Goal: Task Accomplishment & Management: Complete application form

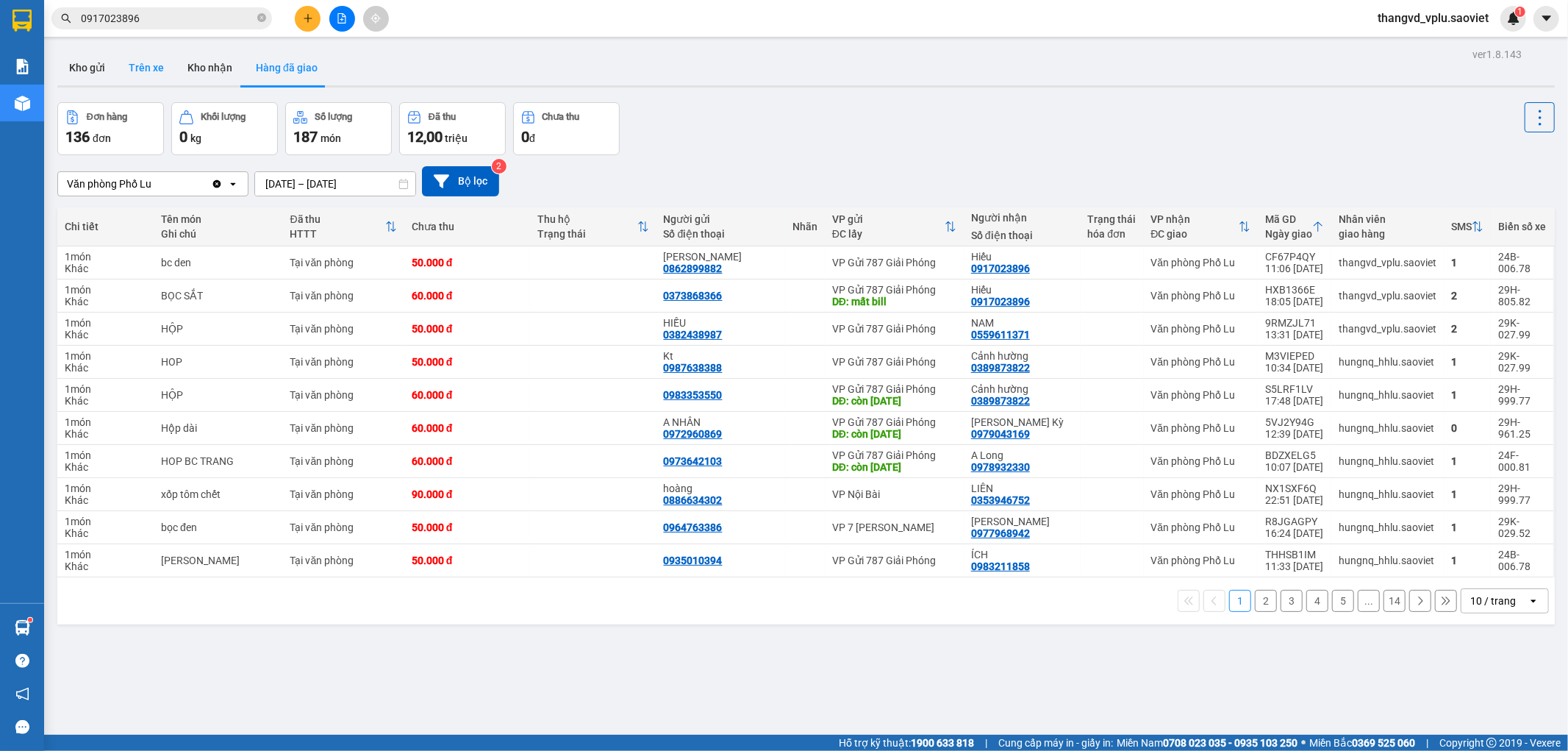
click at [136, 69] on button "Trên xe" at bounding box center [146, 67] width 58 height 36
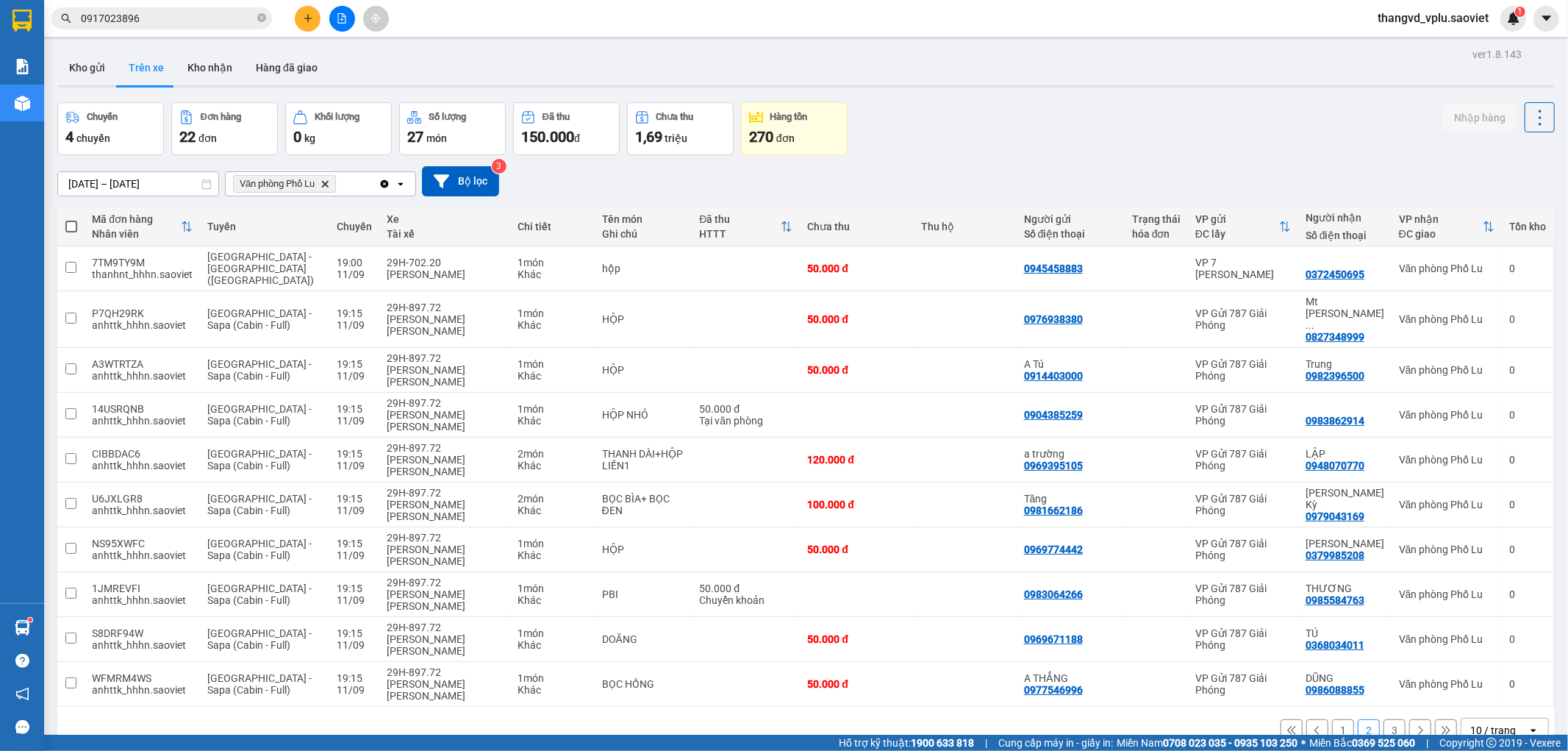
click at [1384, 719] on button "3" at bounding box center [1395, 730] width 22 height 22
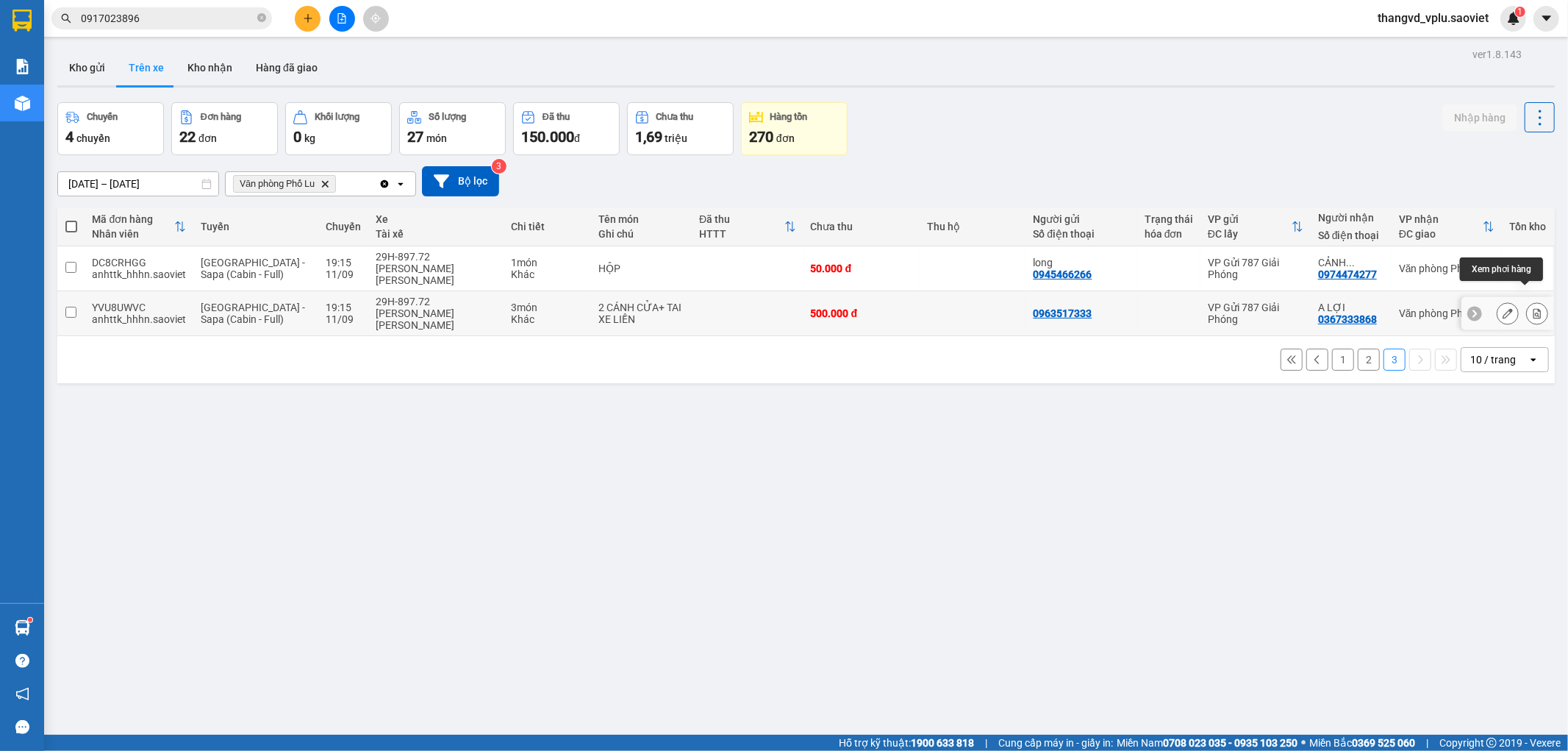
click at [1533, 308] on icon at bounding box center [1537, 313] width 8 height 10
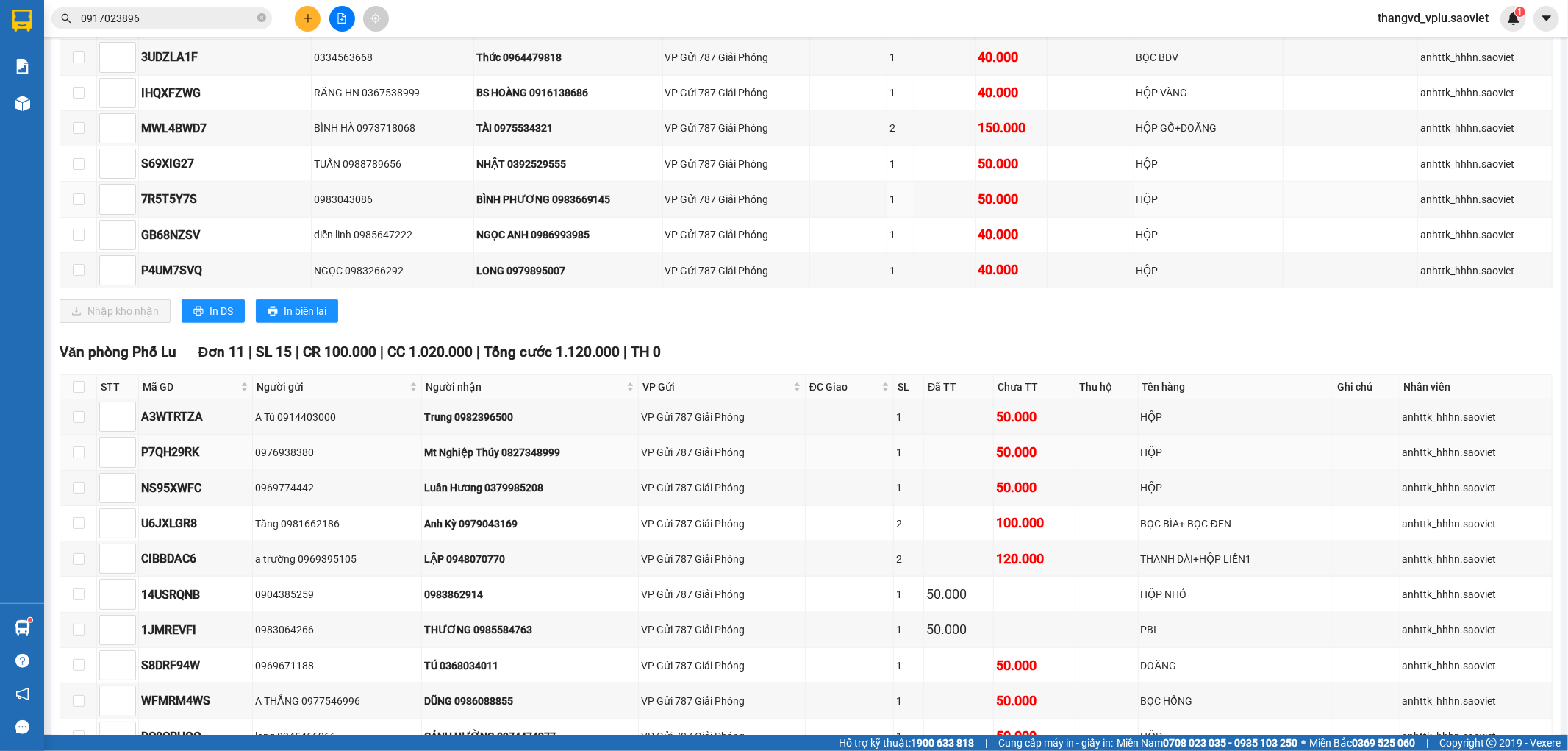
scroll to position [1552, 0]
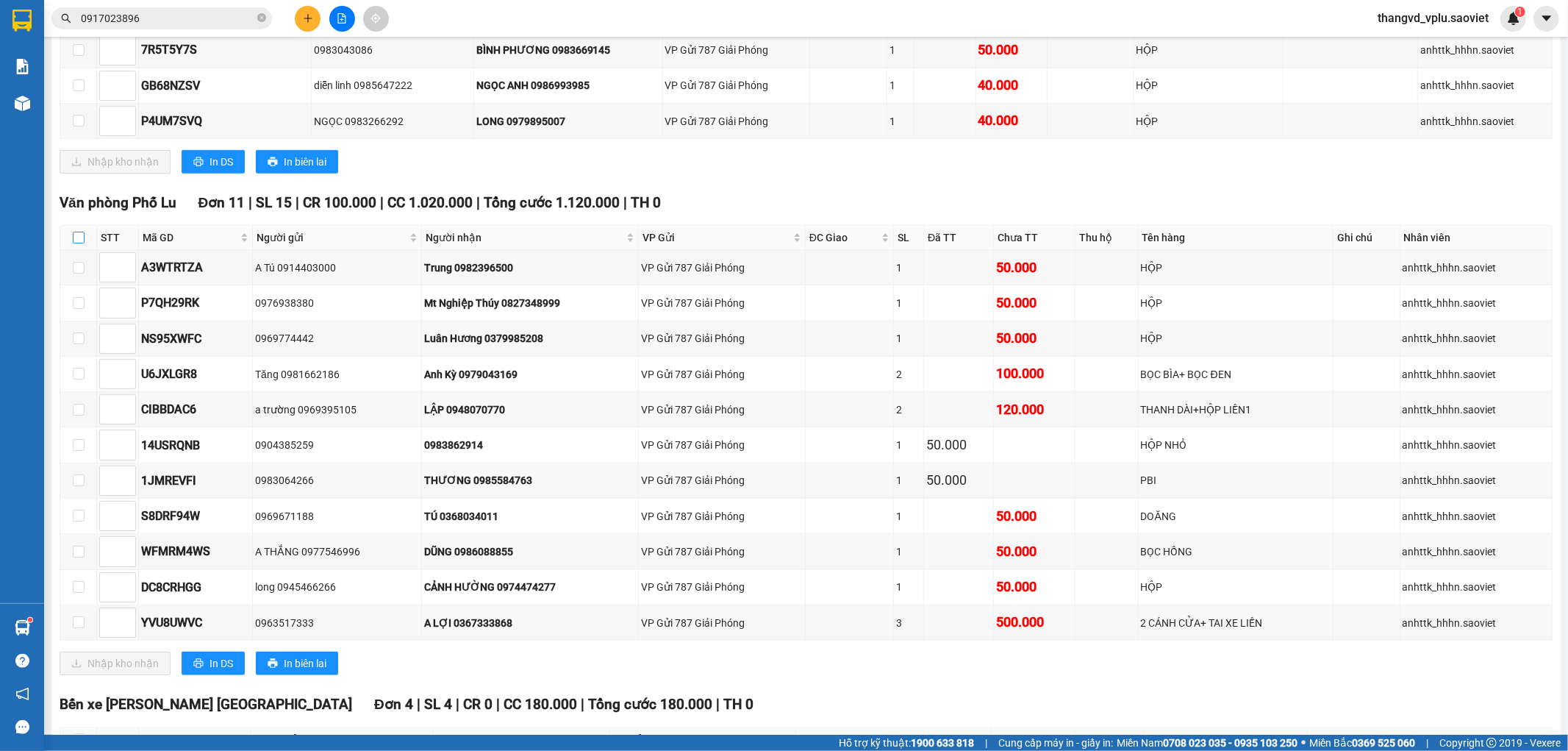
click at [72, 244] on input "checkbox" at bounding box center [78, 238] width 12 height 12
checkbox input "true"
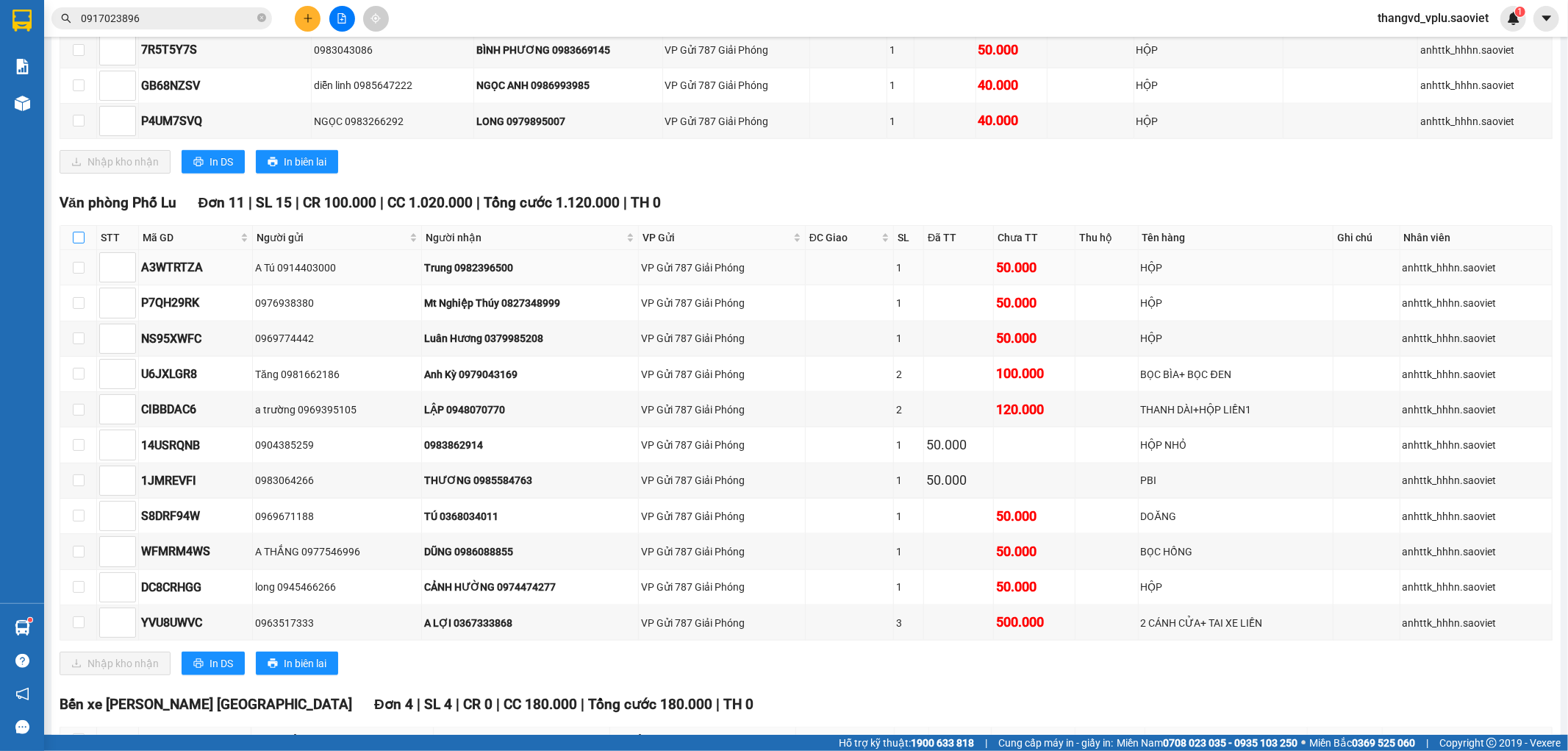
checkbox input "true"
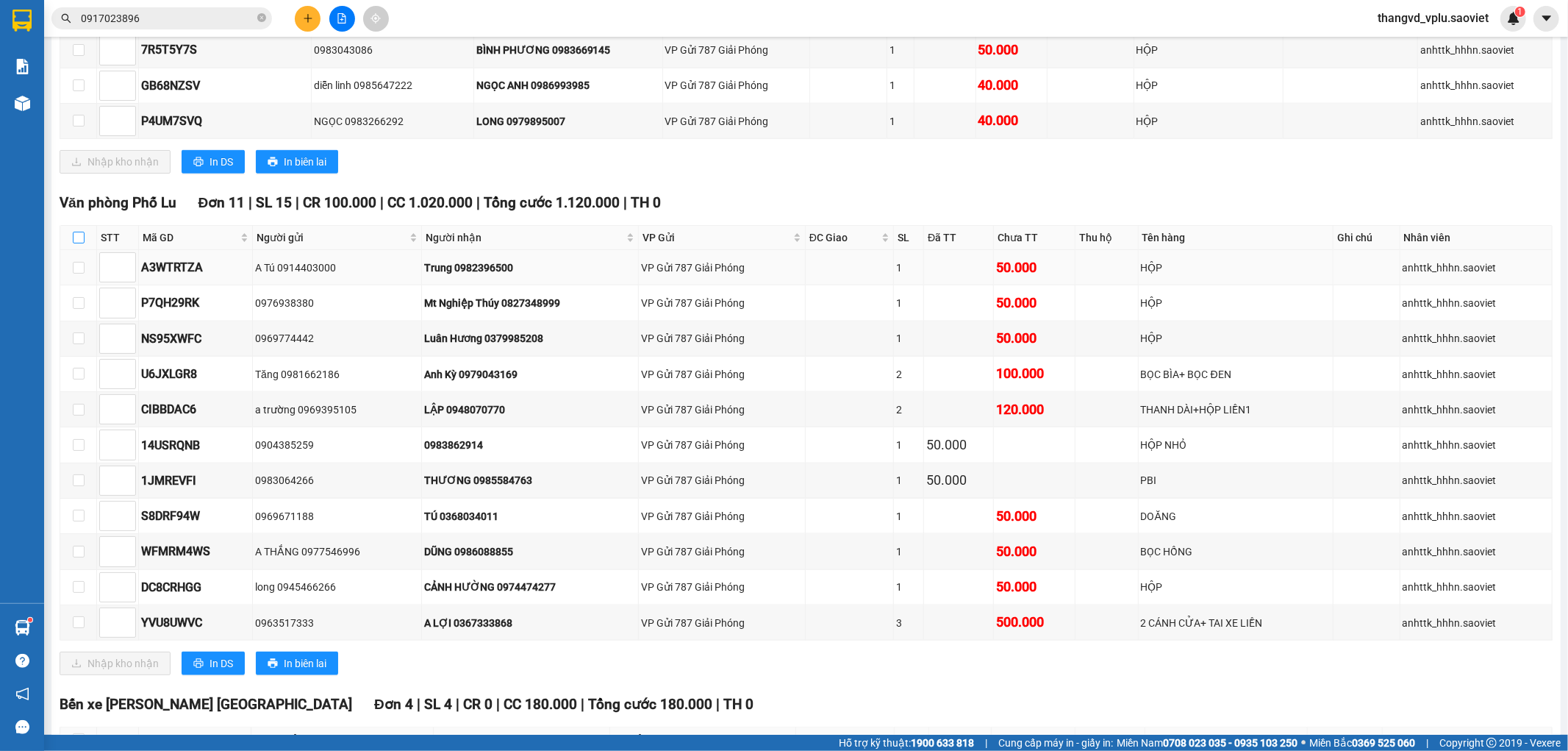
checkbox input "true"
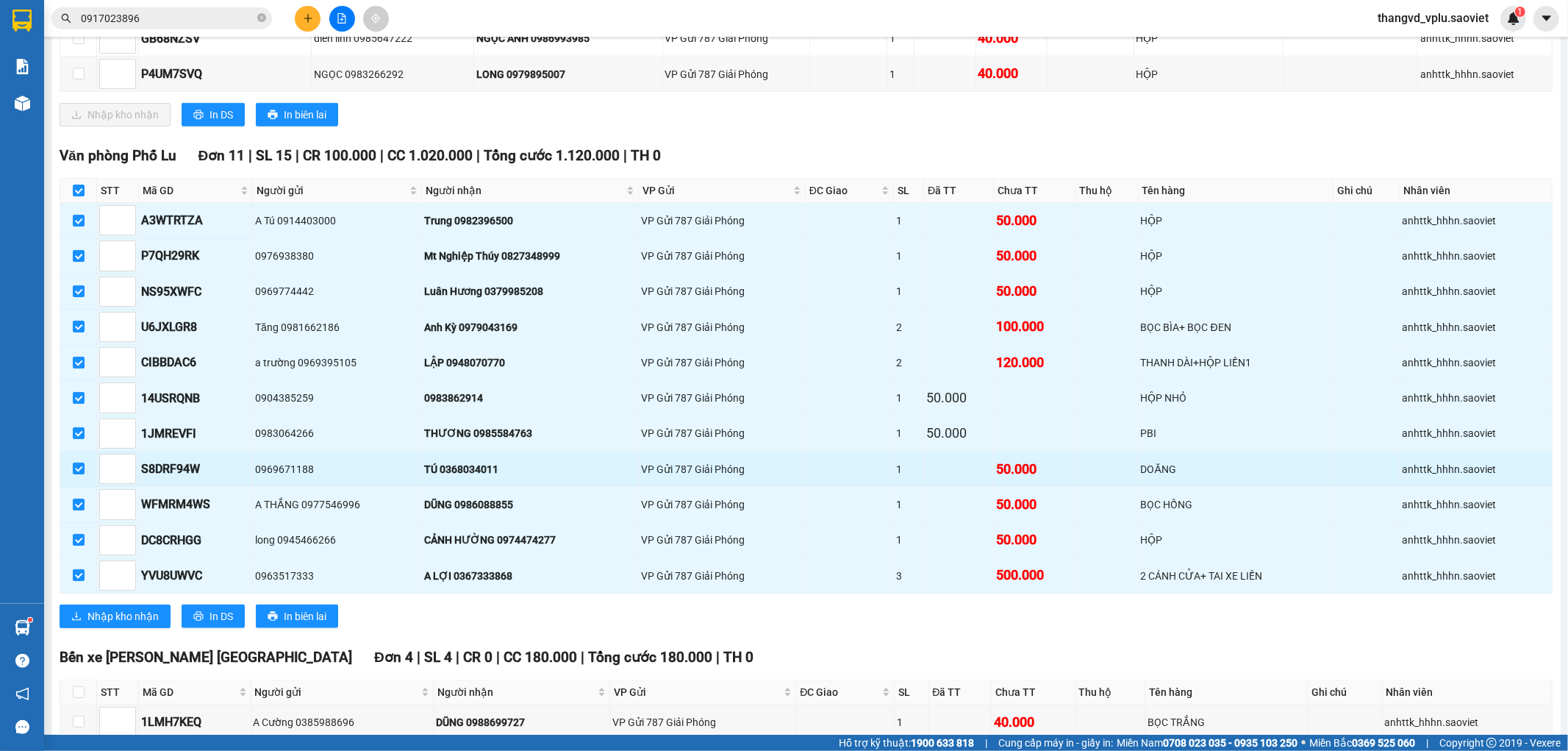
scroll to position [1634, 0]
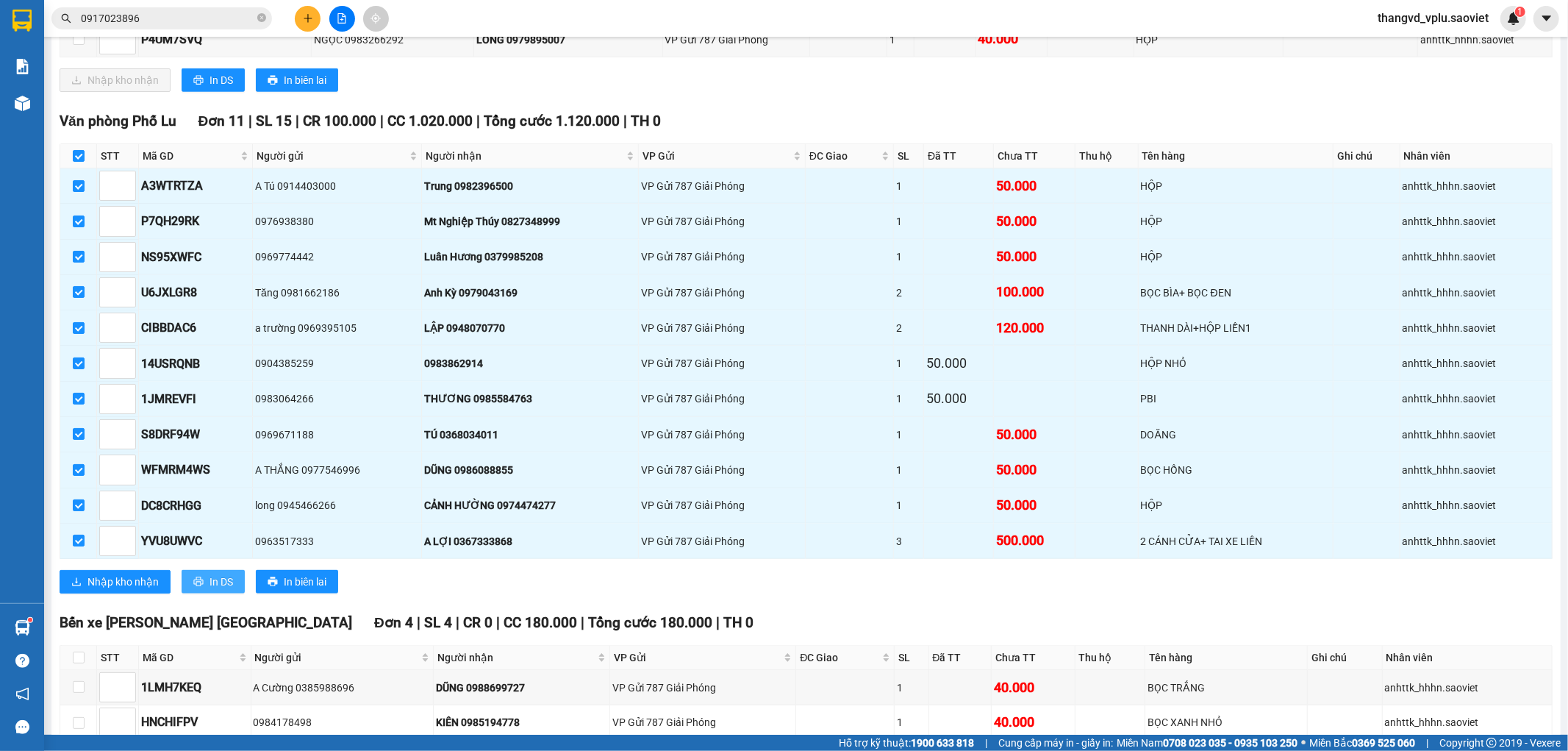
click at [203, 593] on button "In DS" at bounding box center [213, 582] width 63 height 24
click at [125, 590] on span "Nhập kho nhận" at bounding box center [123, 582] width 71 height 16
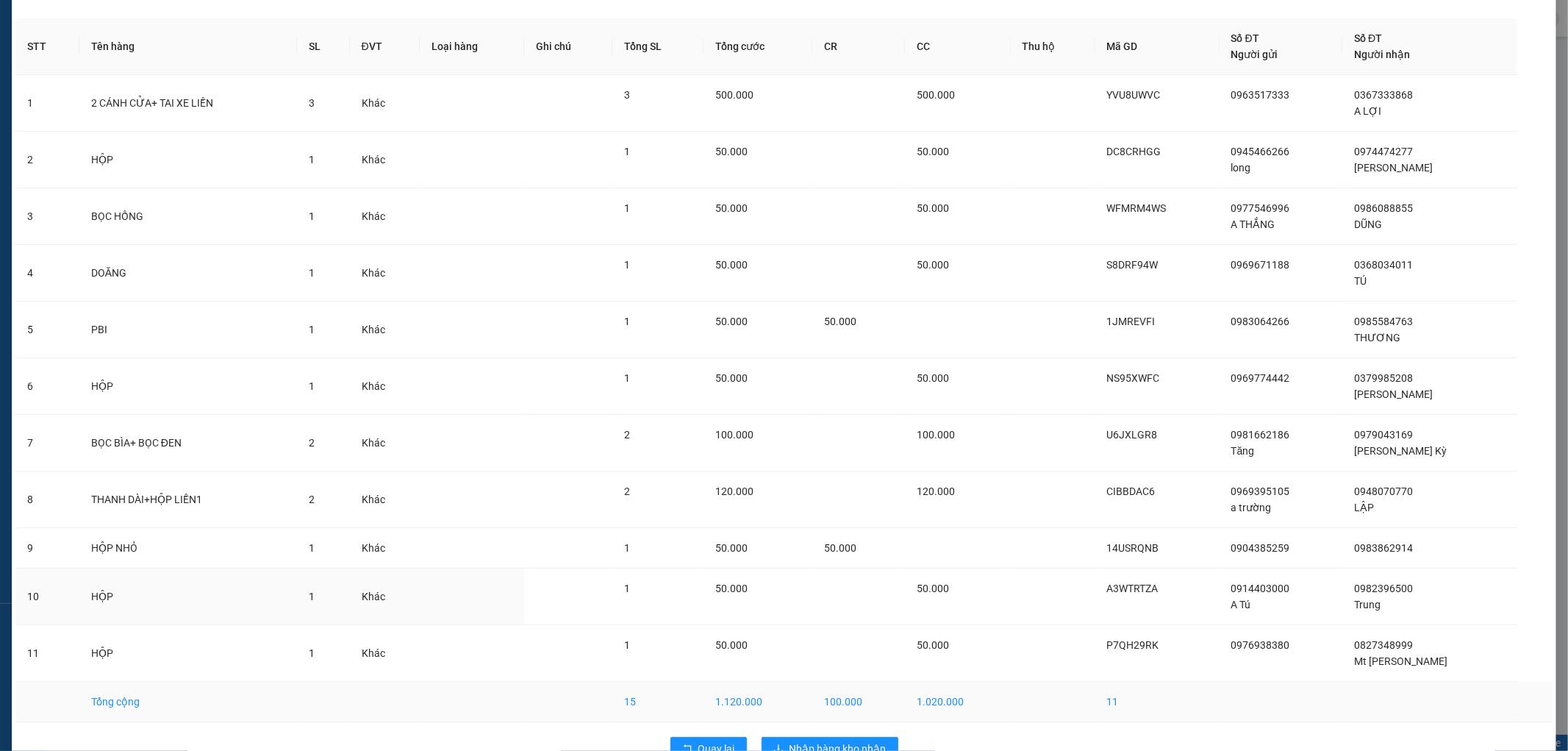
scroll to position [87, 0]
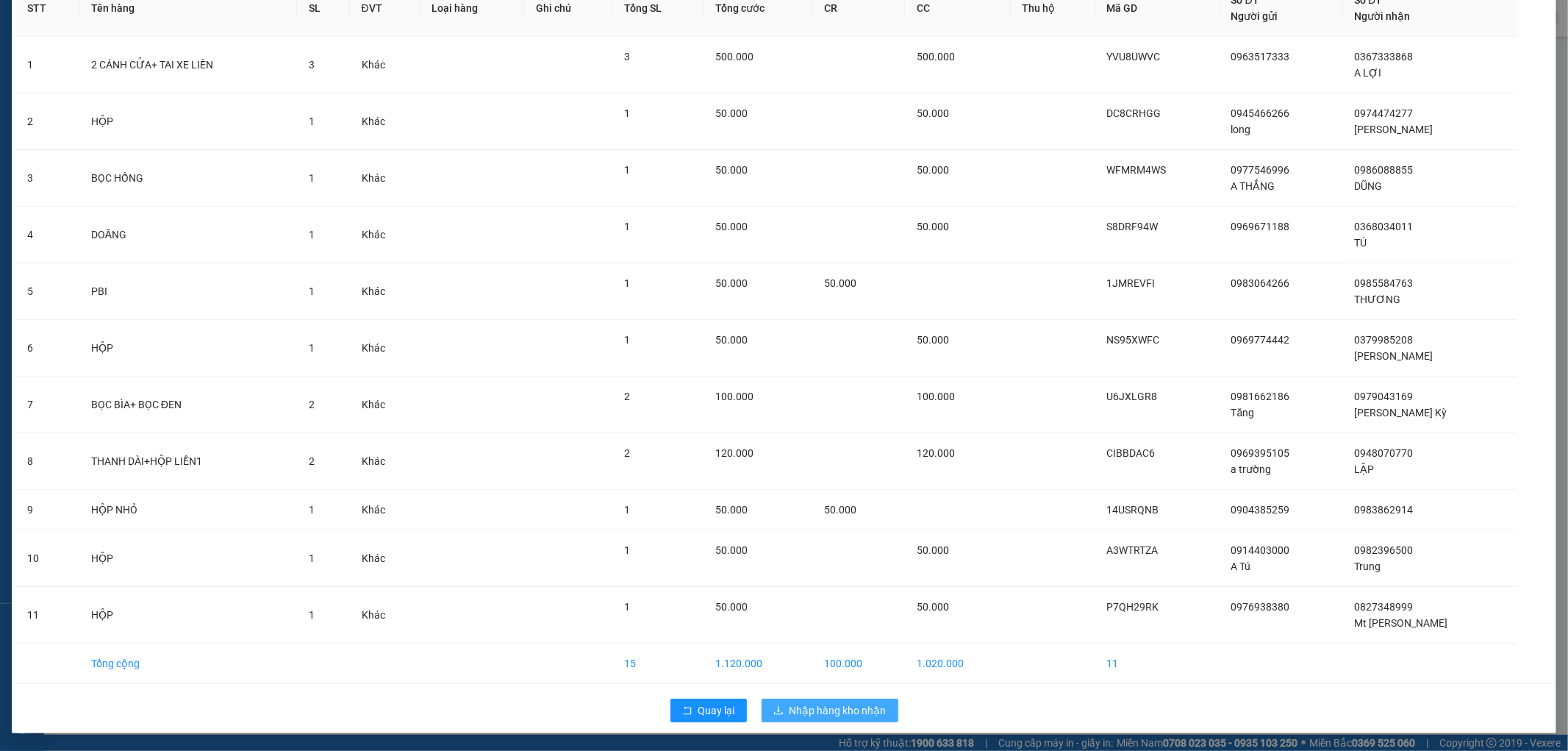
click at [832, 710] on span "Nhập hàng kho nhận" at bounding box center [838, 710] width 97 height 16
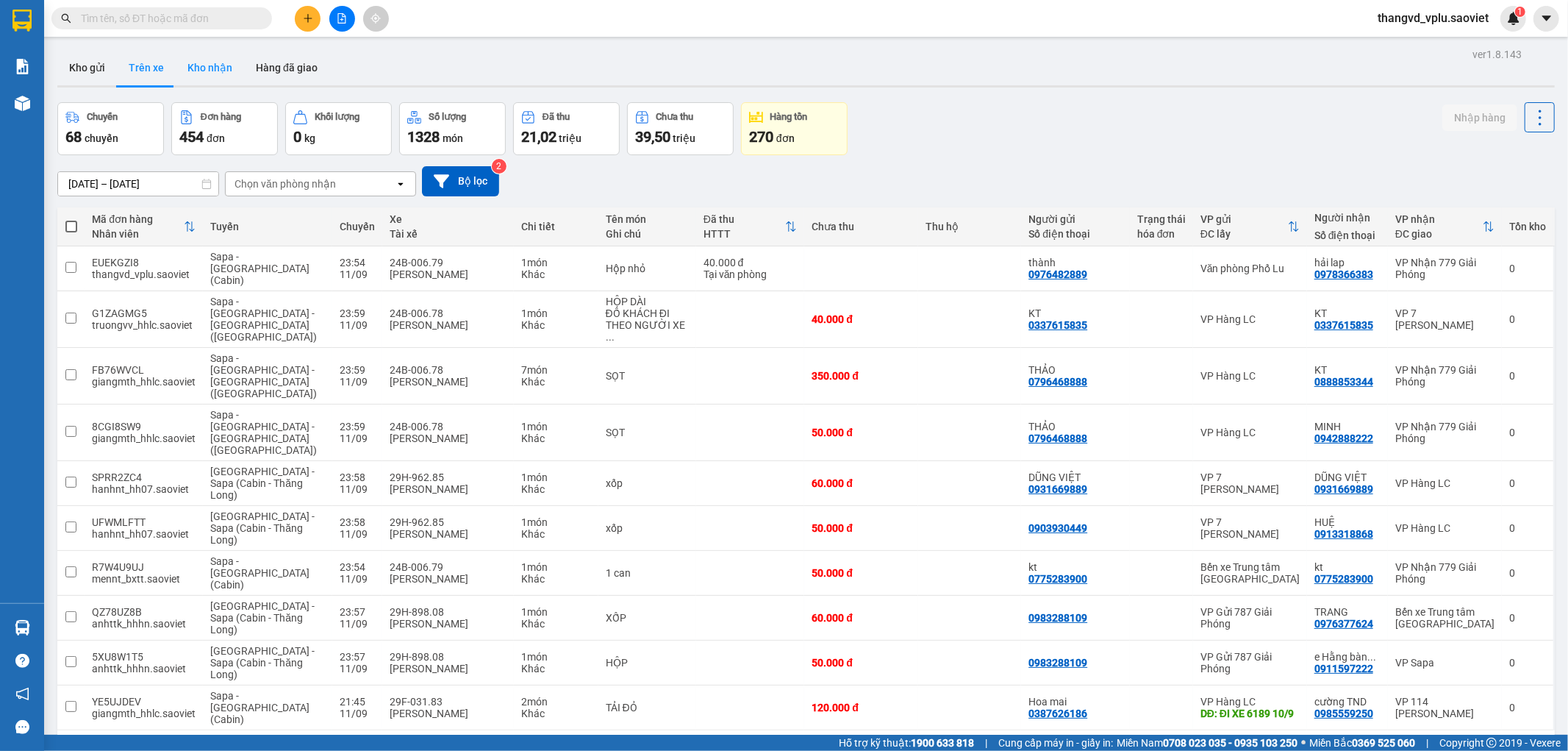
click at [191, 61] on button "Kho nhận" at bounding box center [209, 67] width 68 height 36
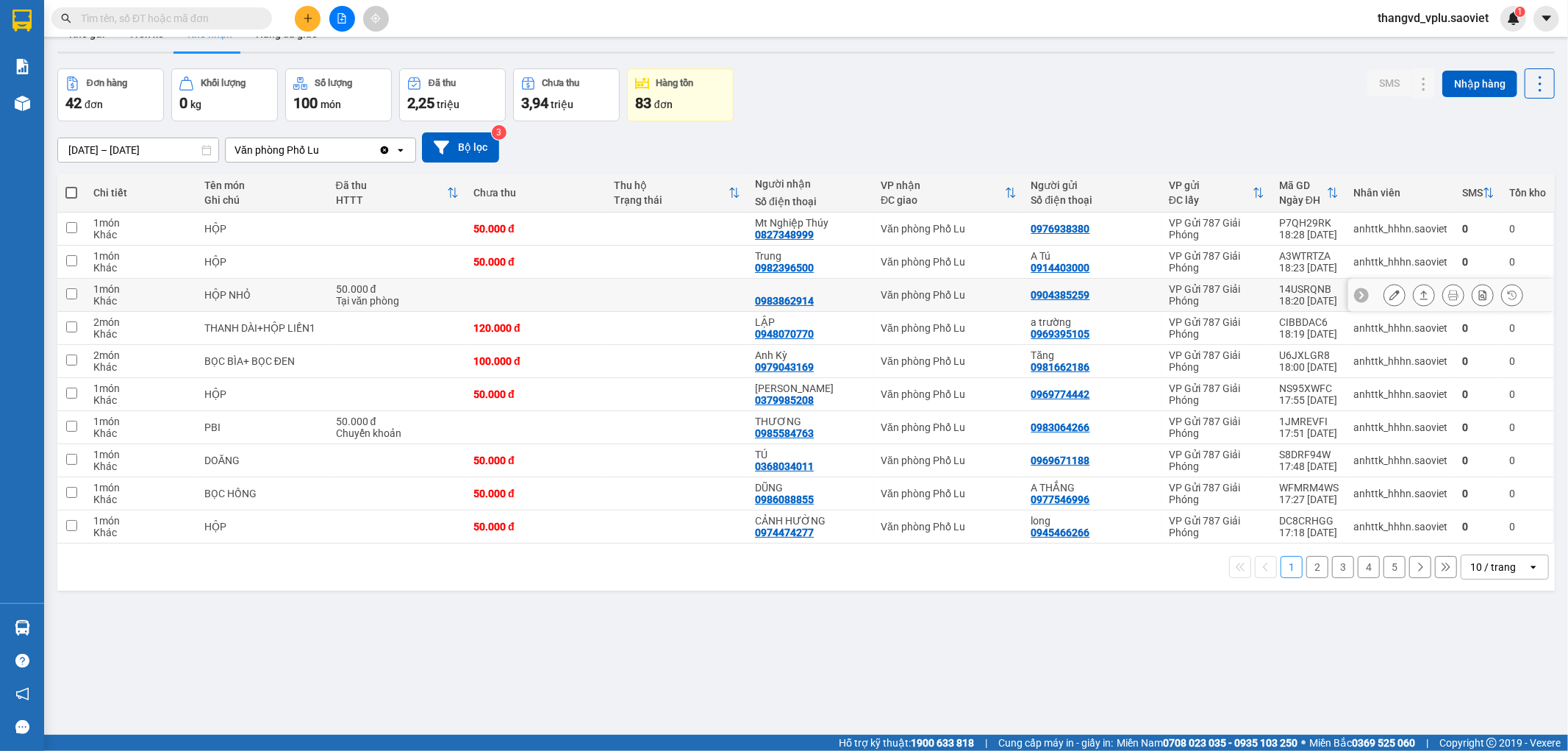
scroll to position [67, 0]
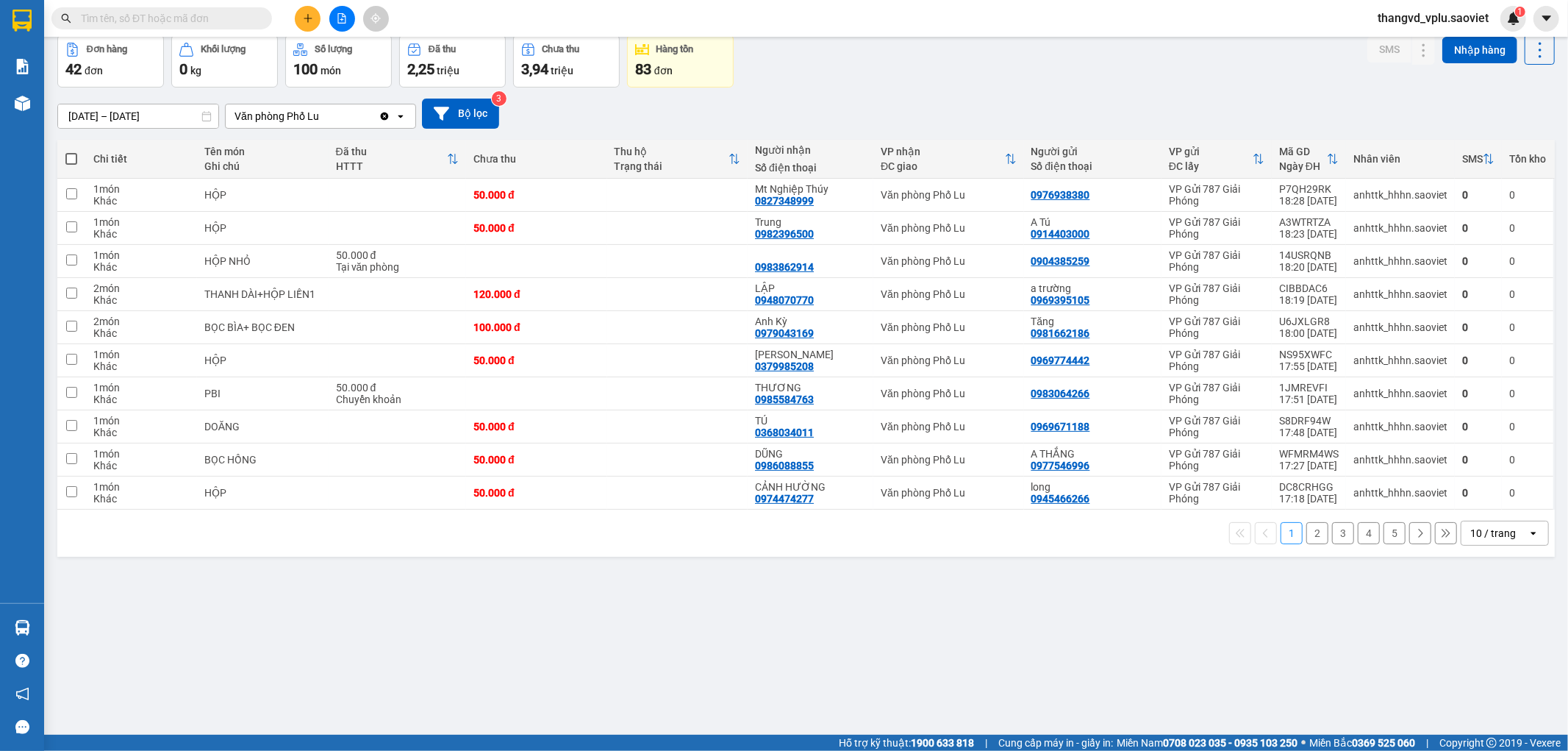
click at [79, 153] on th at bounding box center [71, 159] width 29 height 39
click at [69, 156] on span at bounding box center [71, 159] width 12 height 12
click at [71, 152] on input "checkbox" at bounding box center [71, 152] width 0 height 0
checkbox input "true"
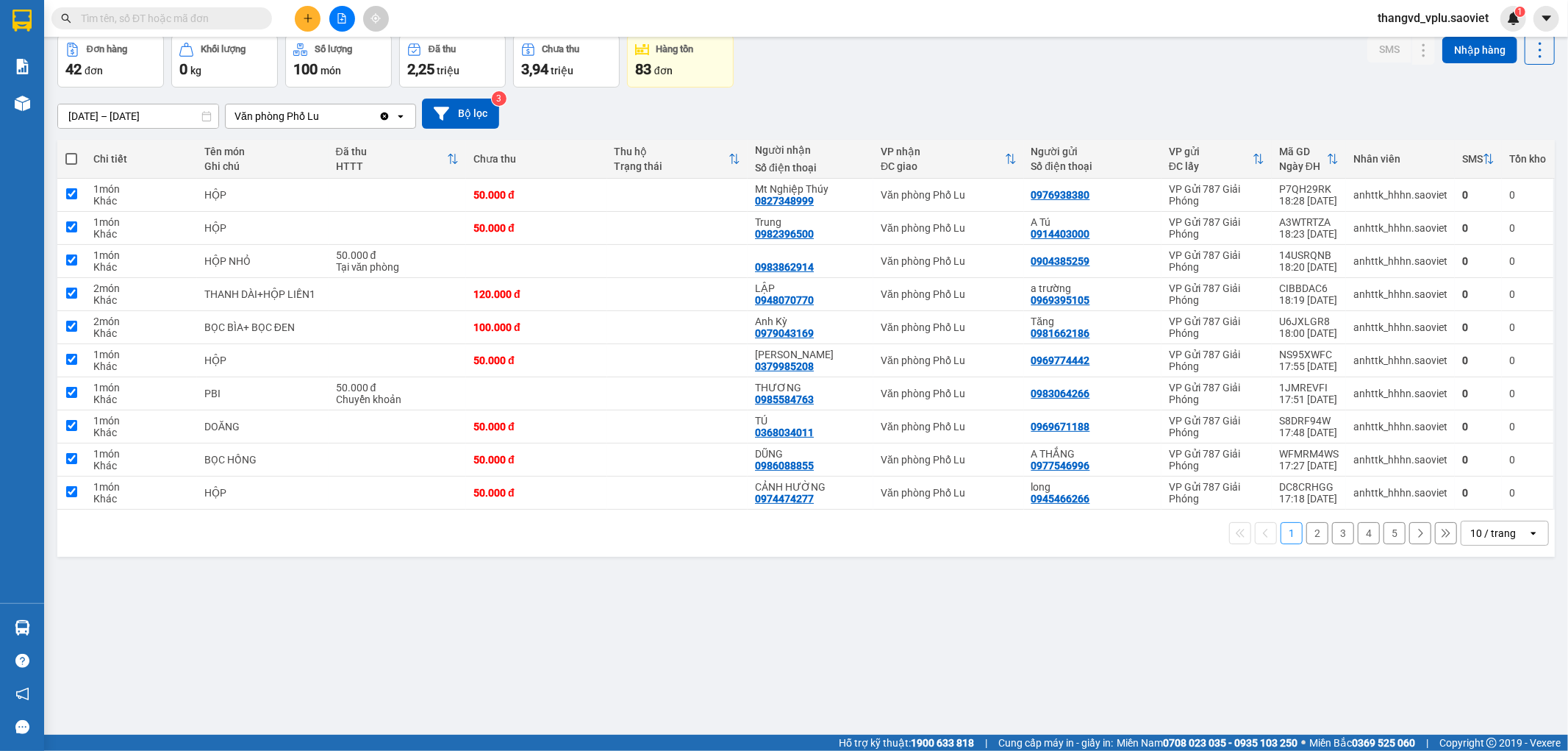
checkbox input "true"
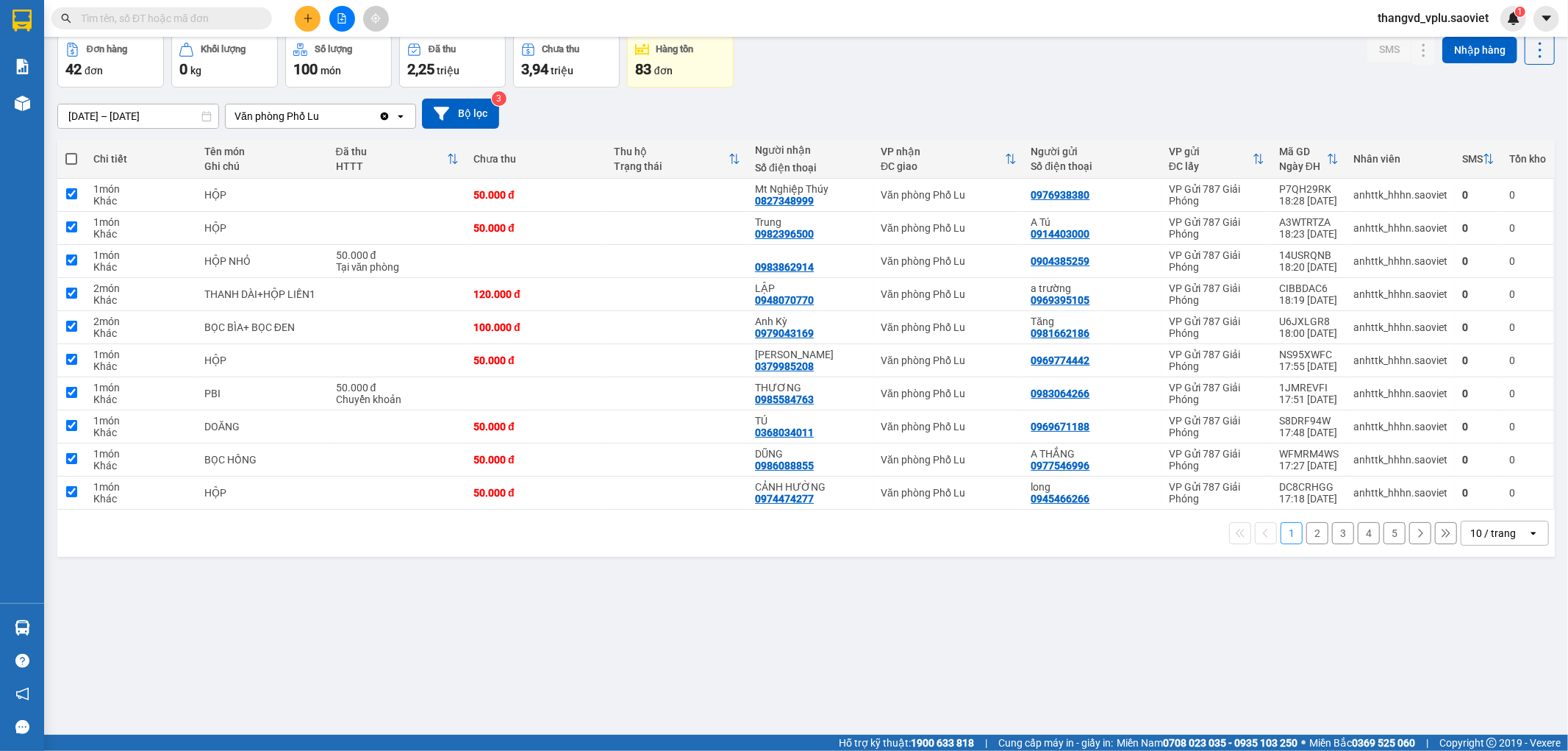
checkbox input "true"
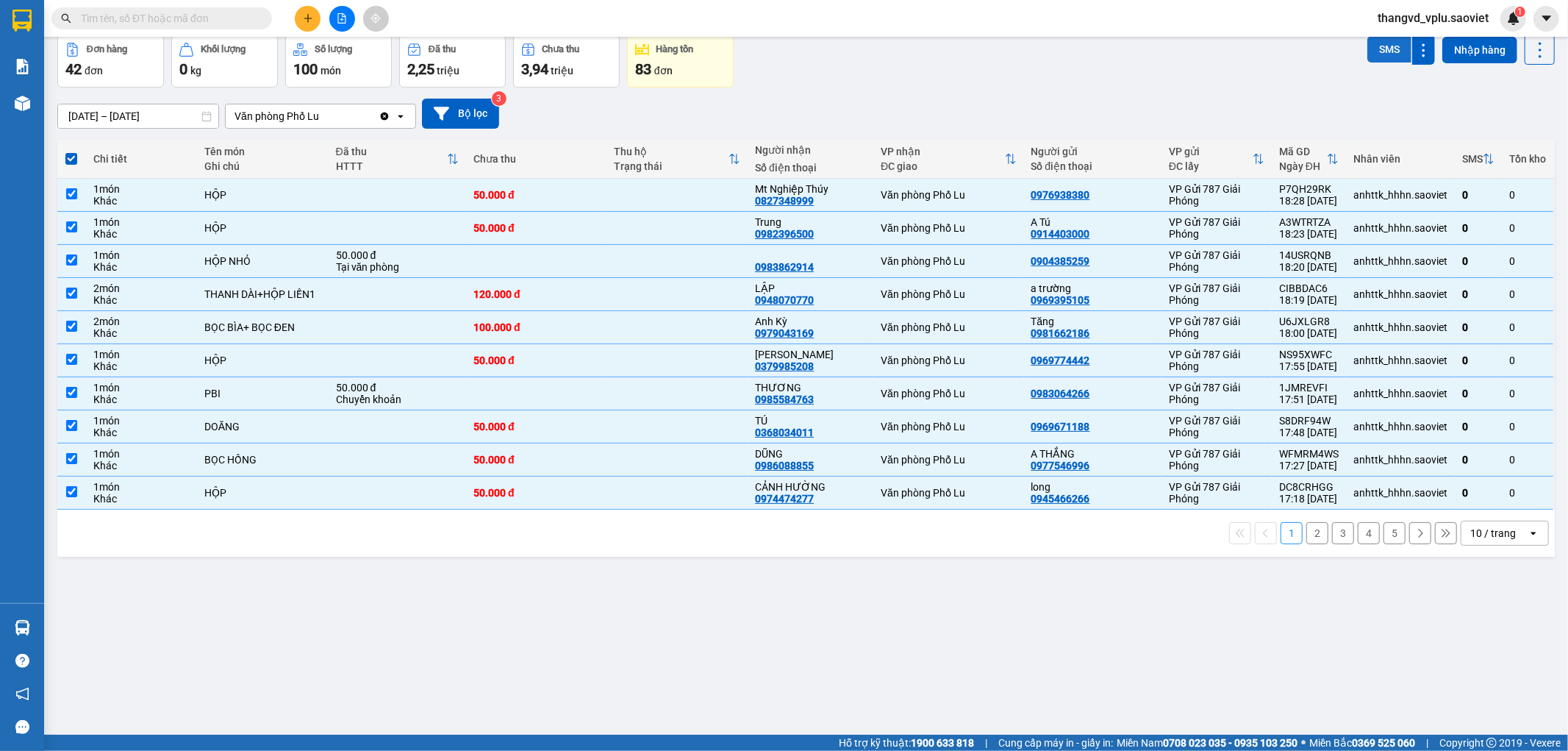
click at [1395, 45] on button "SMS" at bounding box center [1389, 49] width 45 height 27
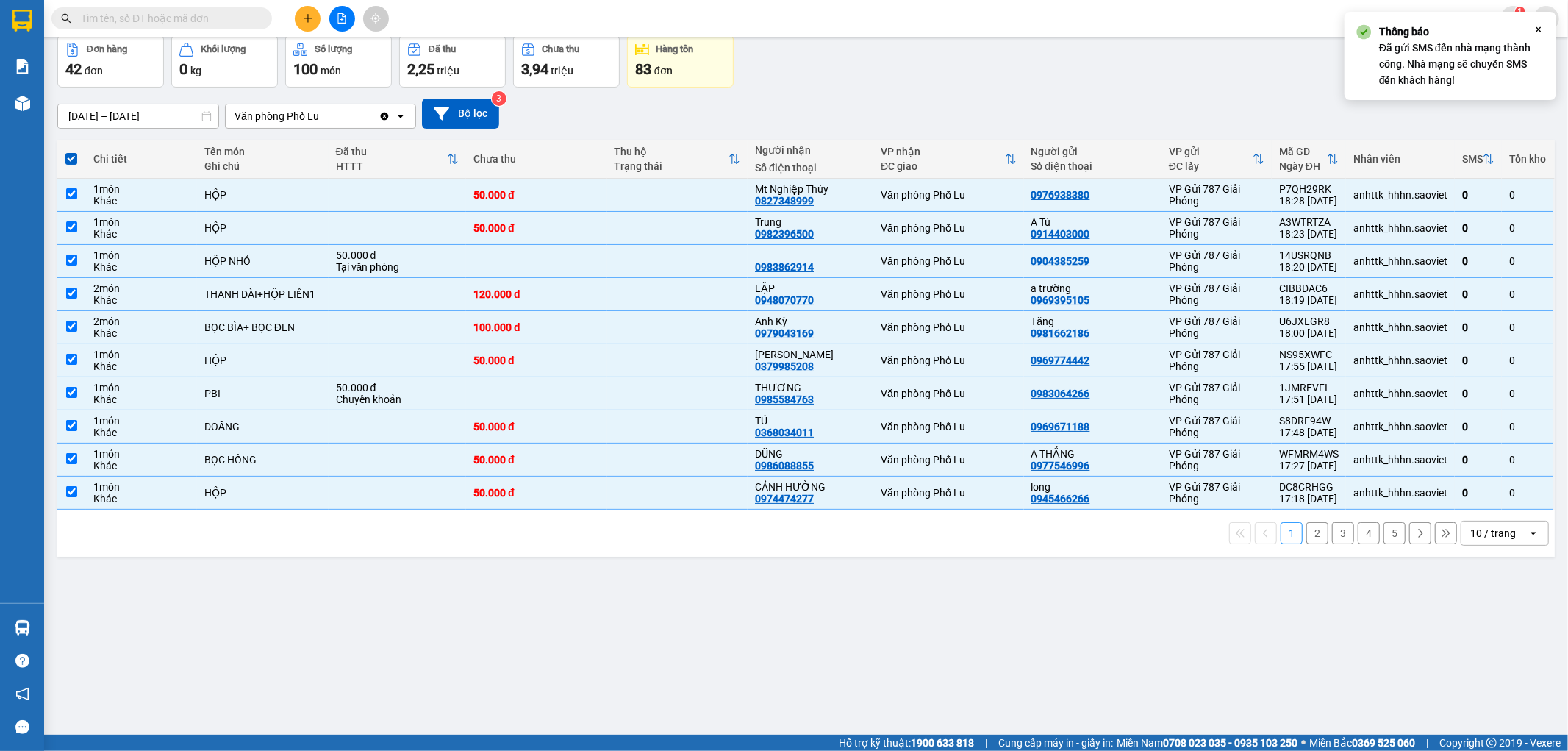
click at [1307, 534] on button "2" at bounding box center [1317, 533] width 22 height 22
checkbox input "false"
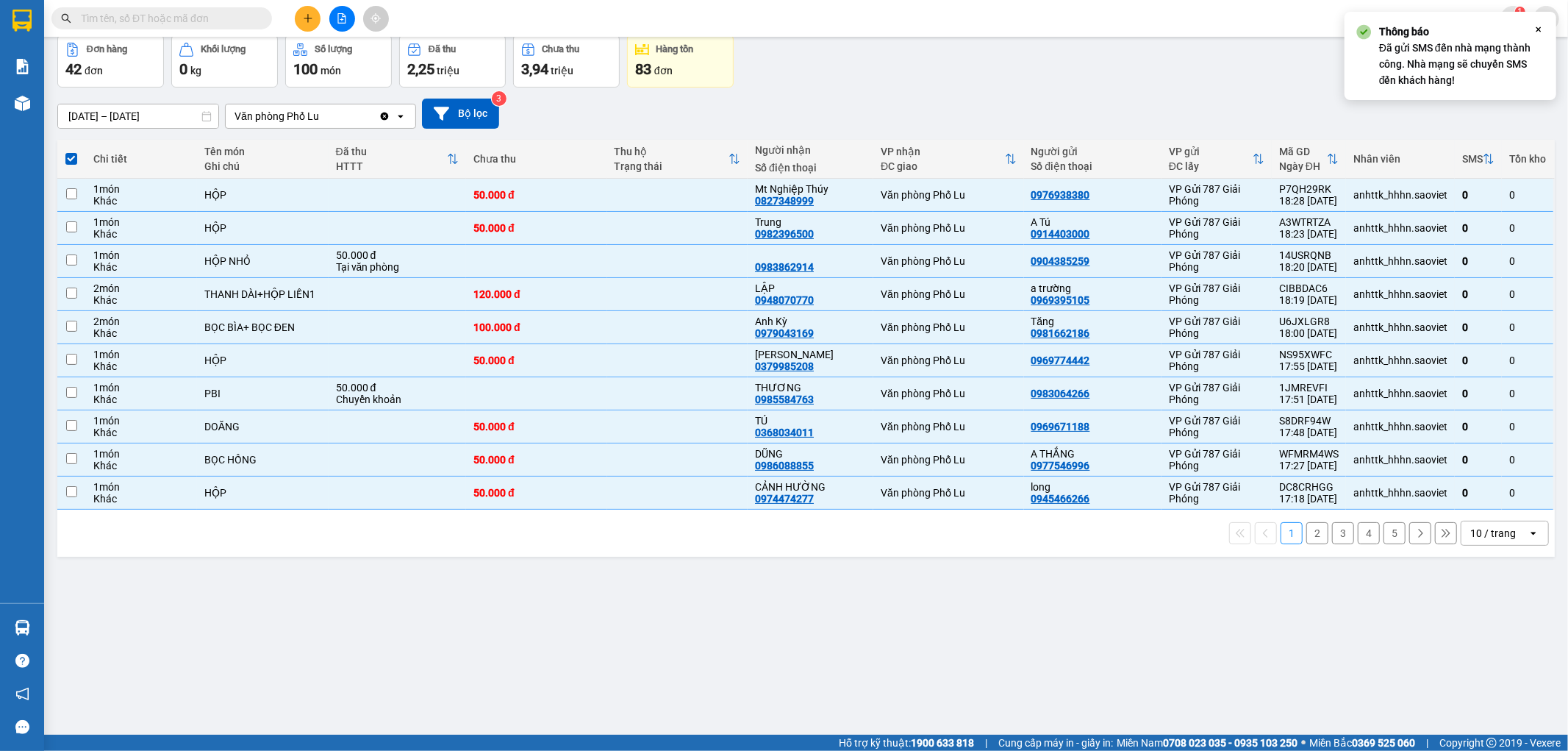
checkbox input "false"
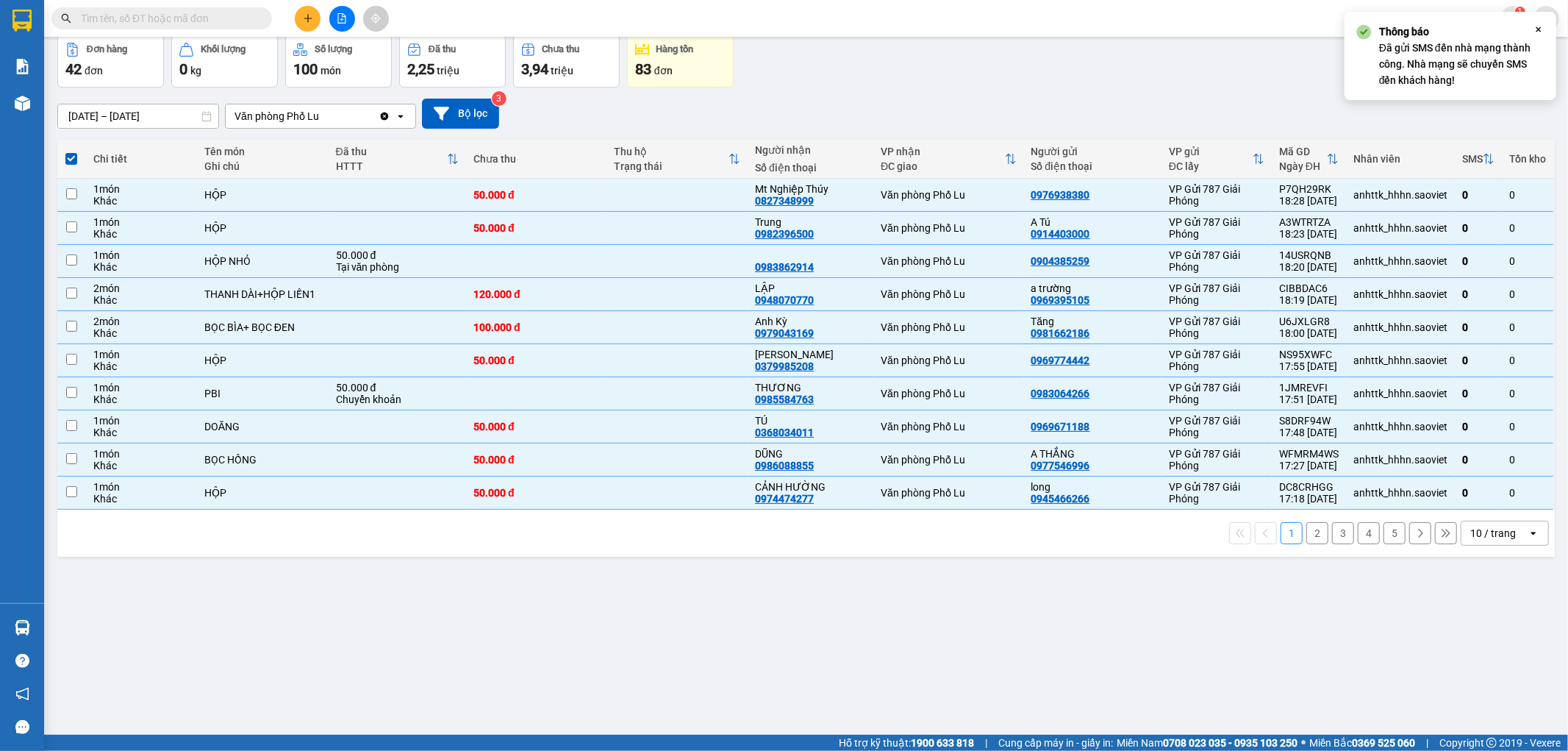
checkbox input "false"
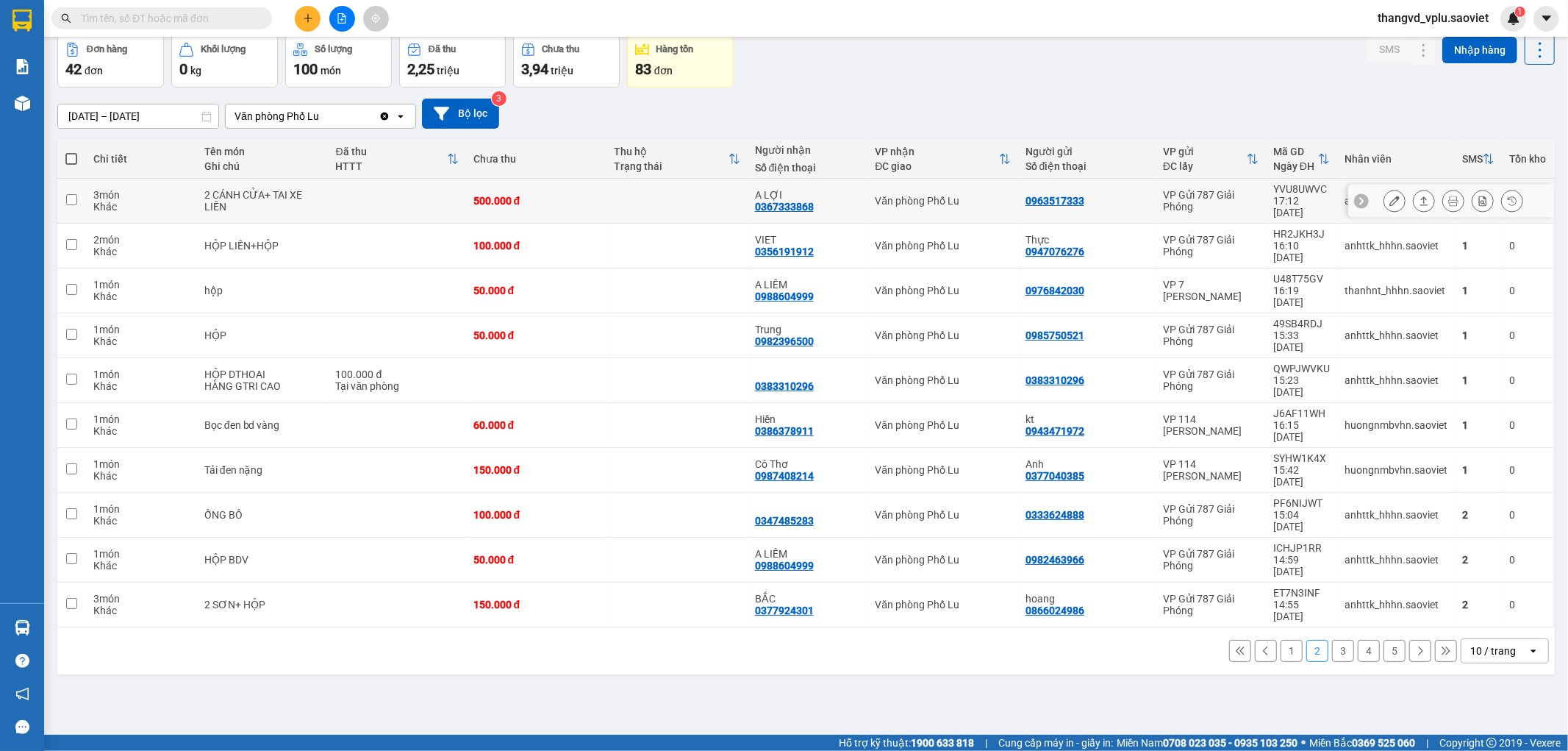
click at [373, 192] on td at bounding box center [396, 200] width 138 height 45
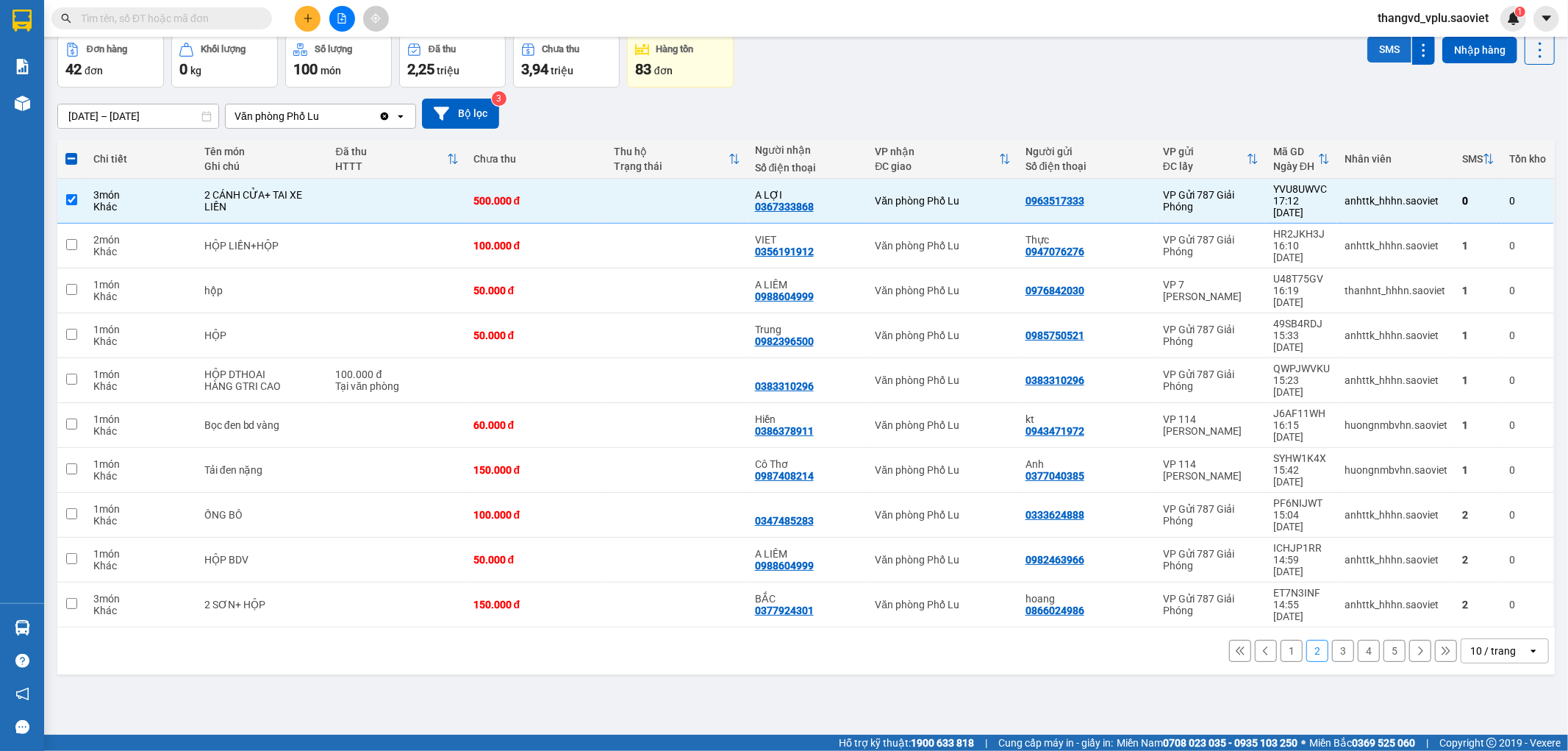
click at [1375, 54] on button "SMS" at bounding box center [1389, 49] width 45 height 27
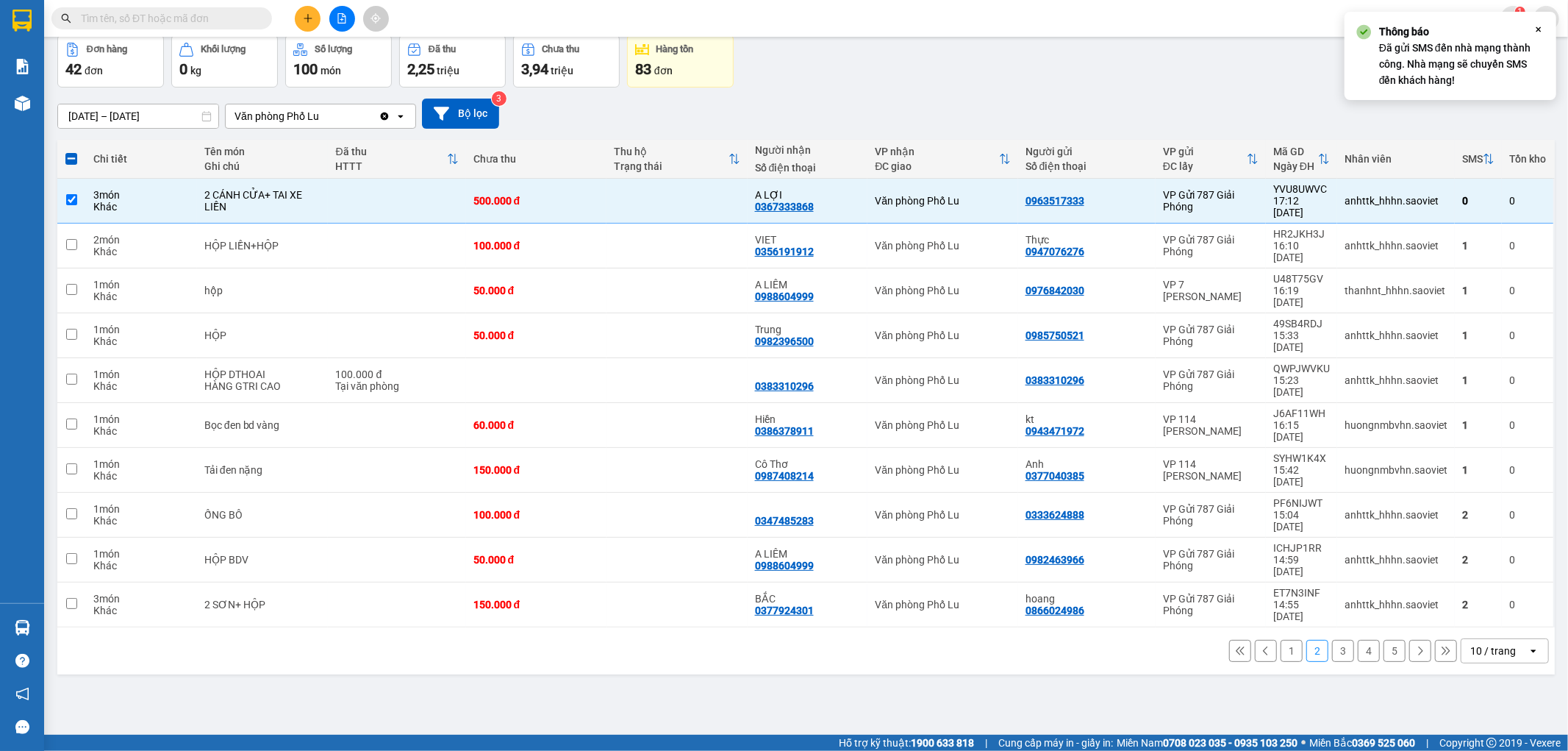
click at [1281, 640] on button "1" at bounding box center [1292, 651] width 22 height 22
checkbox input "false"
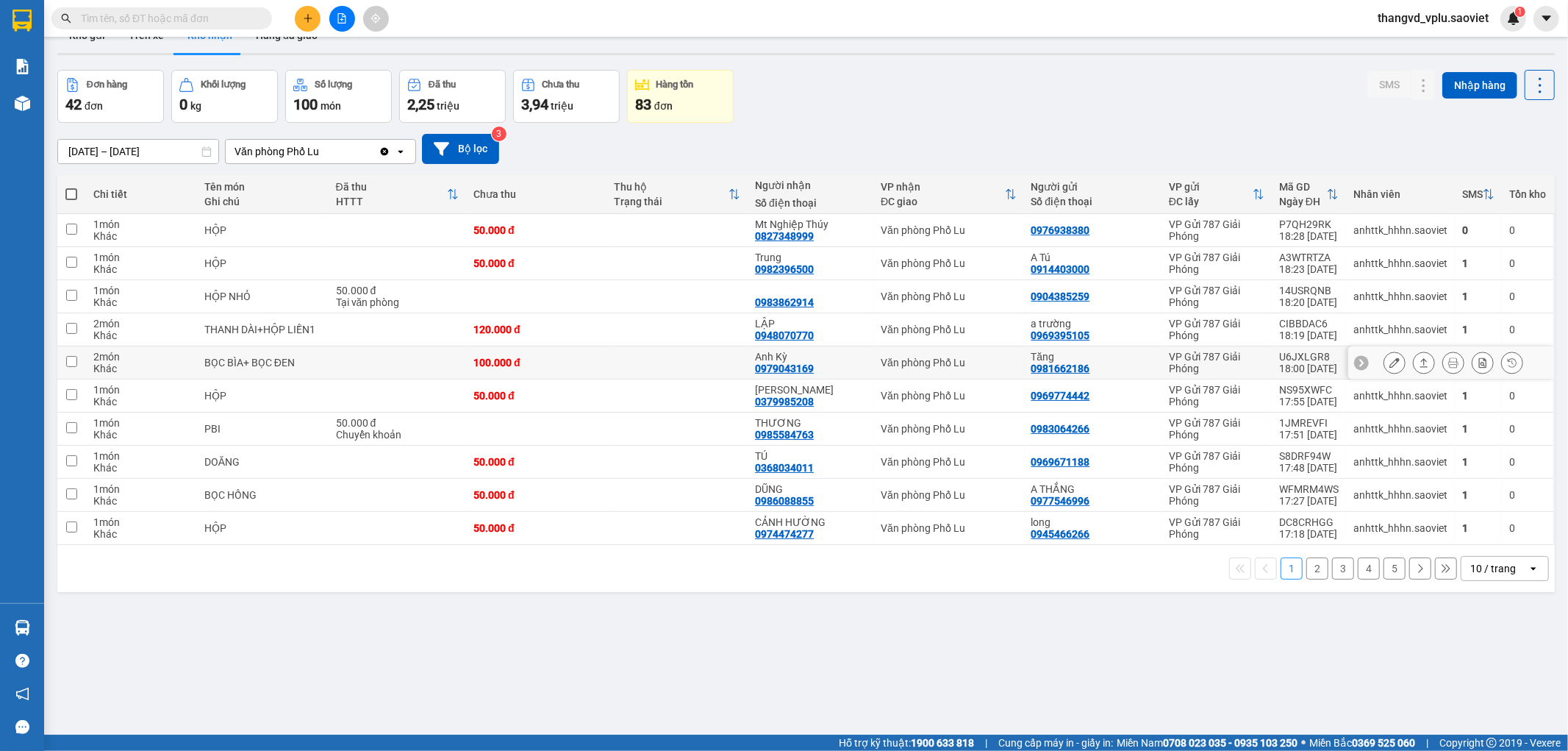
scroll to position [0, 0]
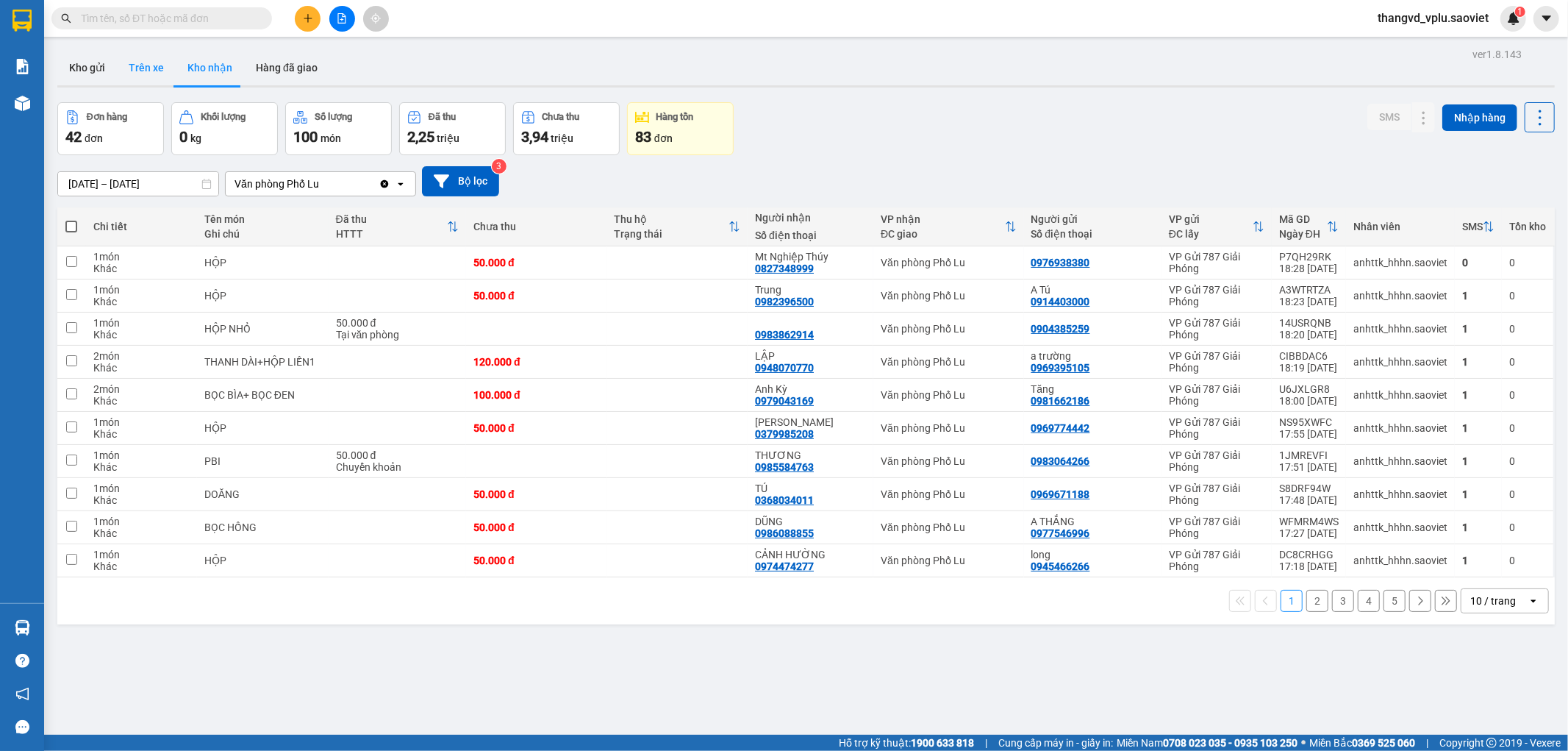
click at [144, 54] on button "Trên xe" at bounding box center [146, 67] width 58 height 36
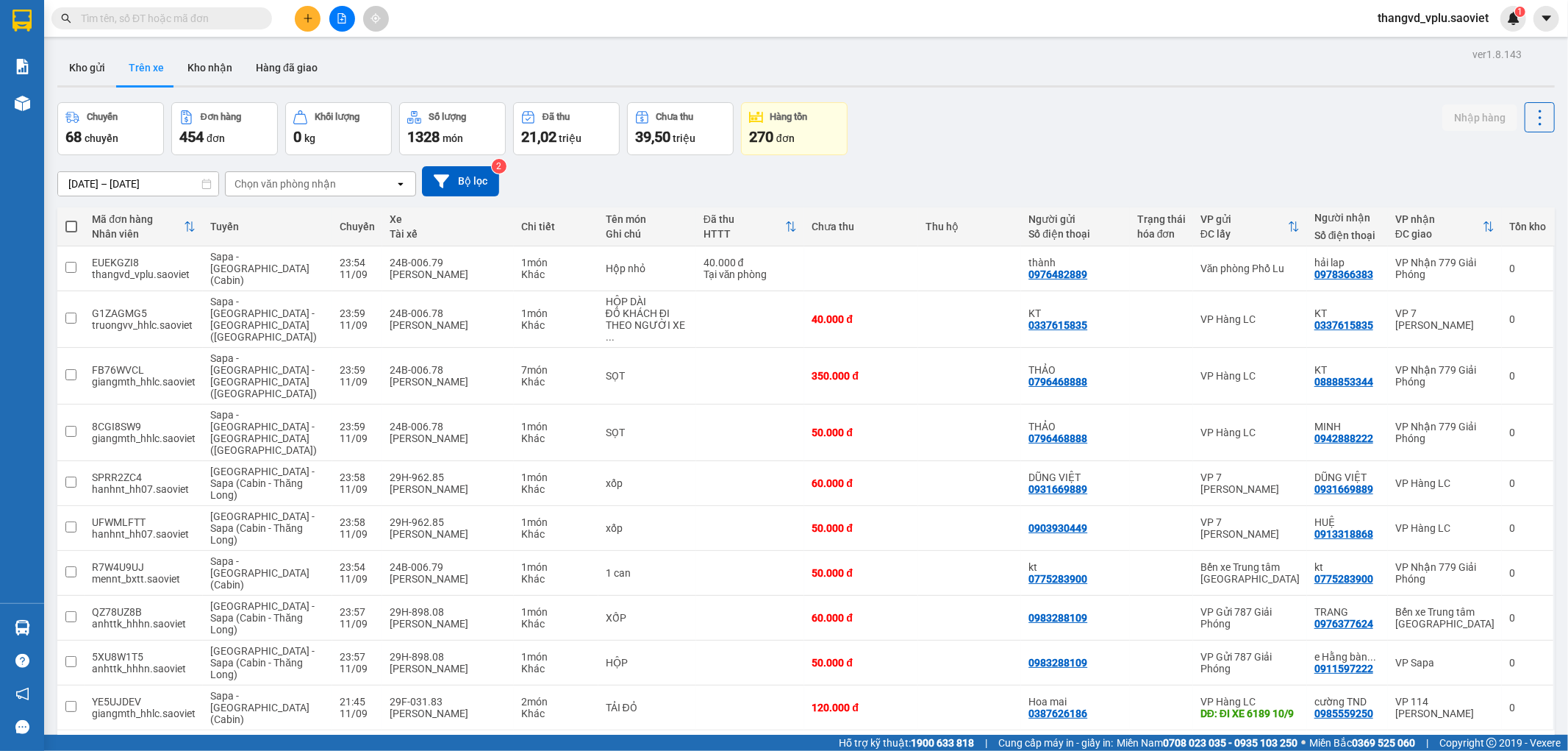
click at [329, 177] on div "Chọn văn phòng nhận" at bounding box center [285, 183] width 101 height 15
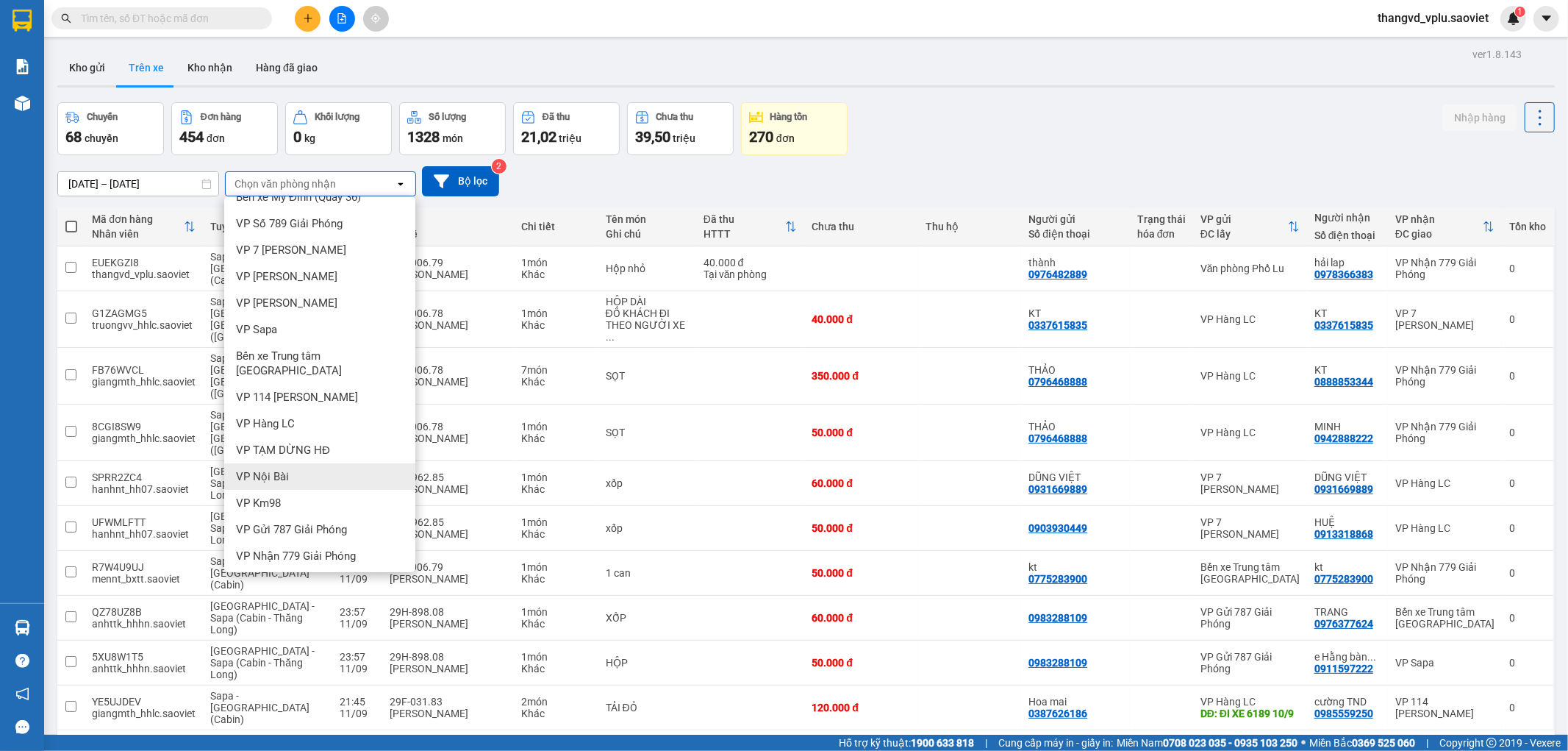
scroll to position [33, 0]
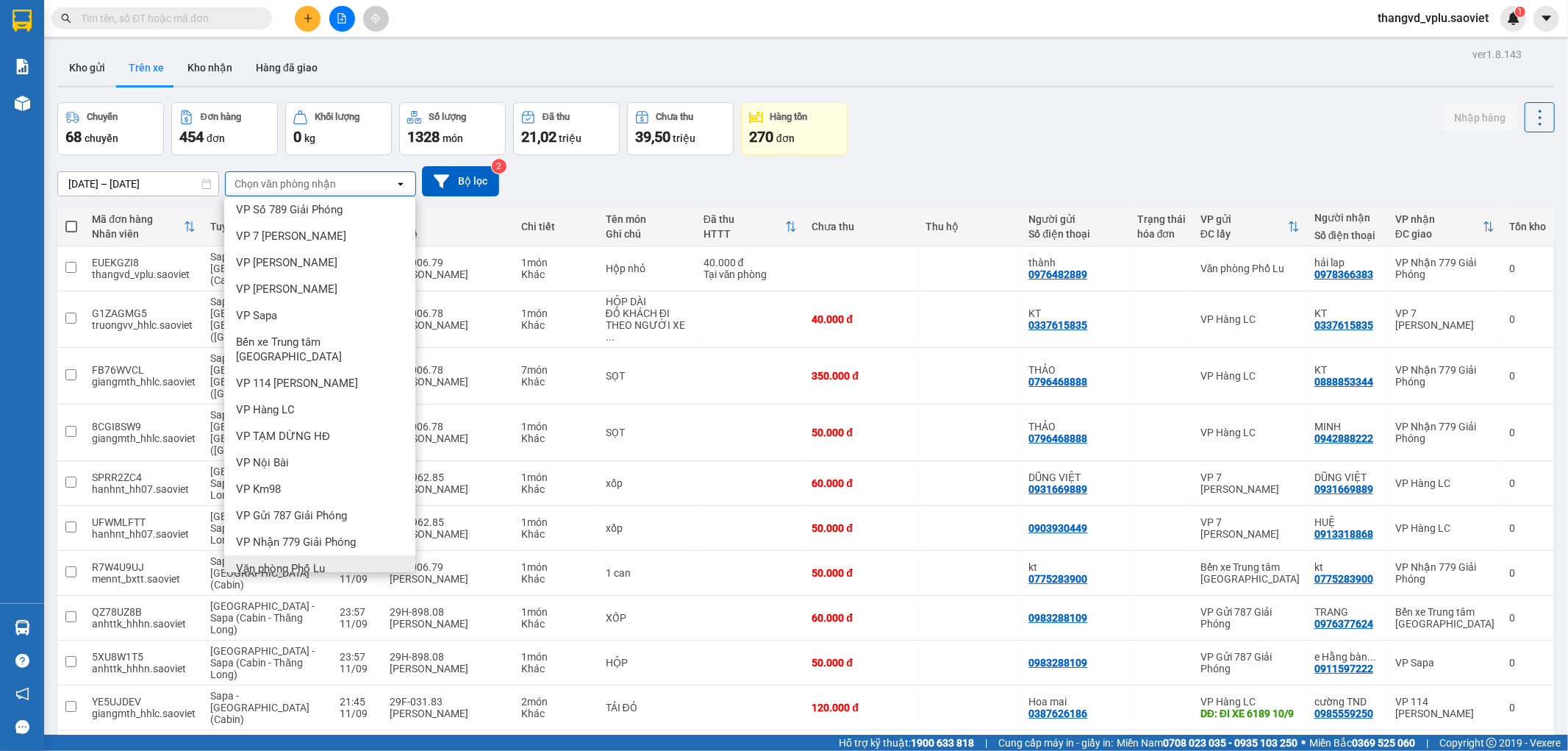
click at [275, 561] on span "Văn phòng Phố Lu" at bounding box center [280, 568] width 89 height 15
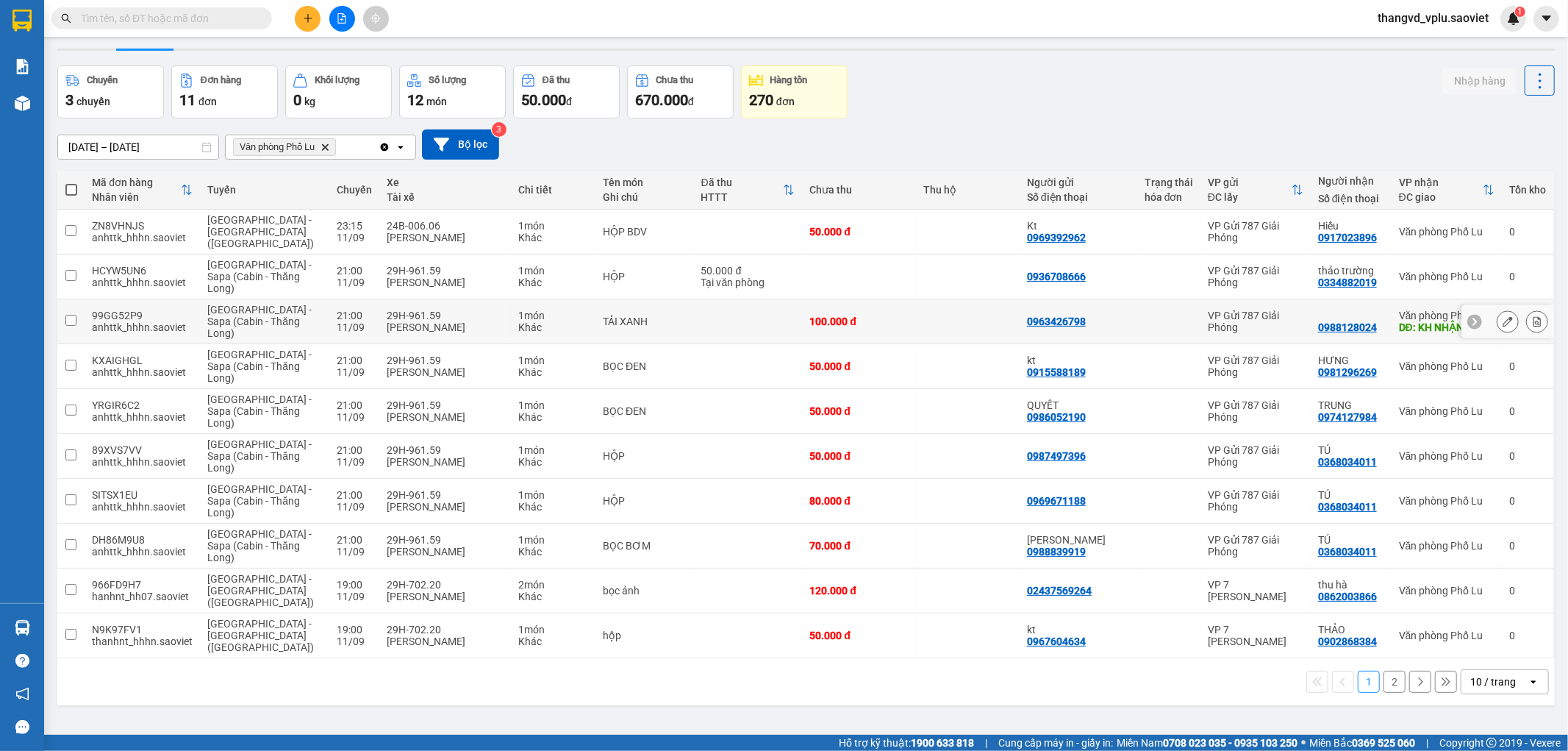
scroll to position [67, 0]
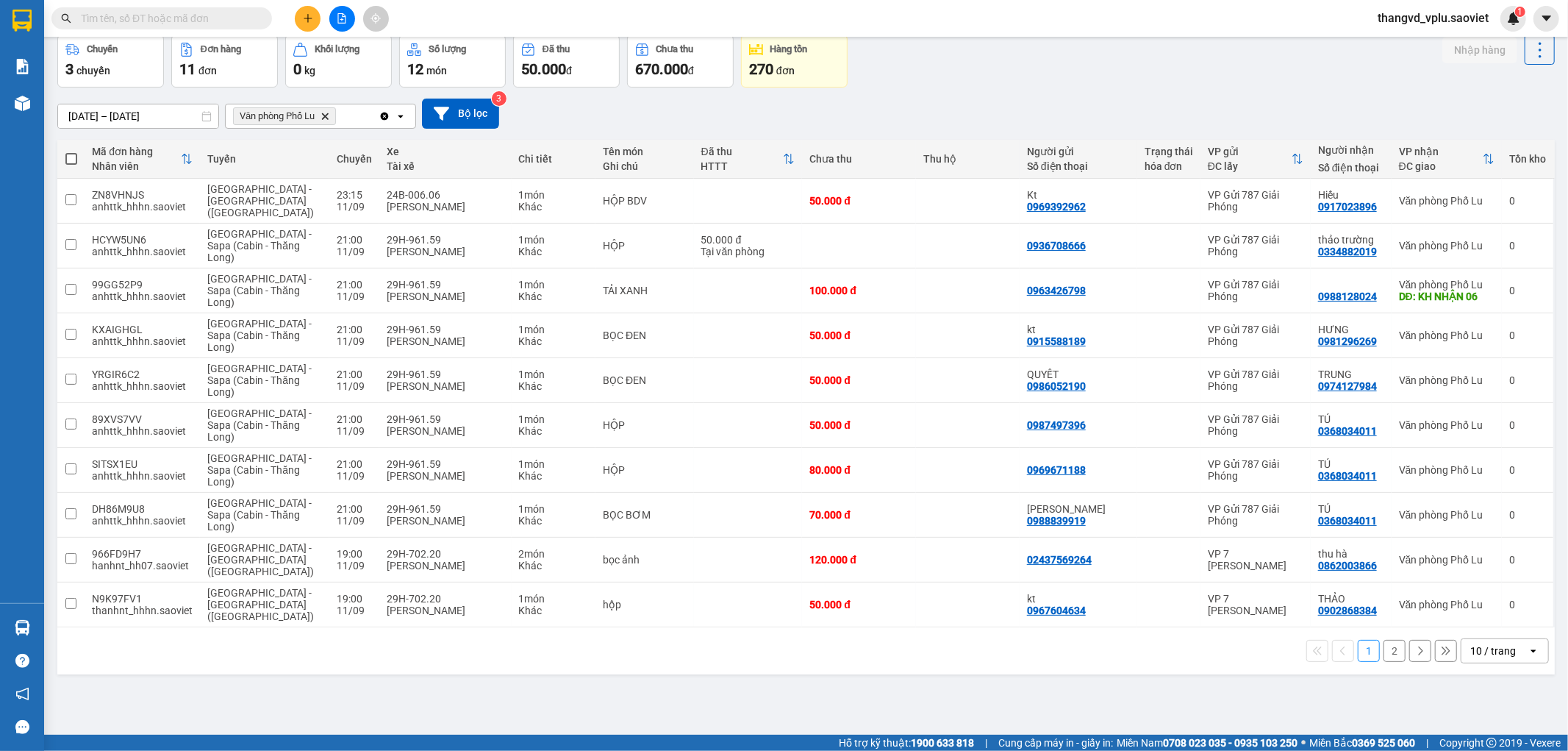
click at [1384, 640] on button "2" at bounding box center [1395, 651] width 22 height 22
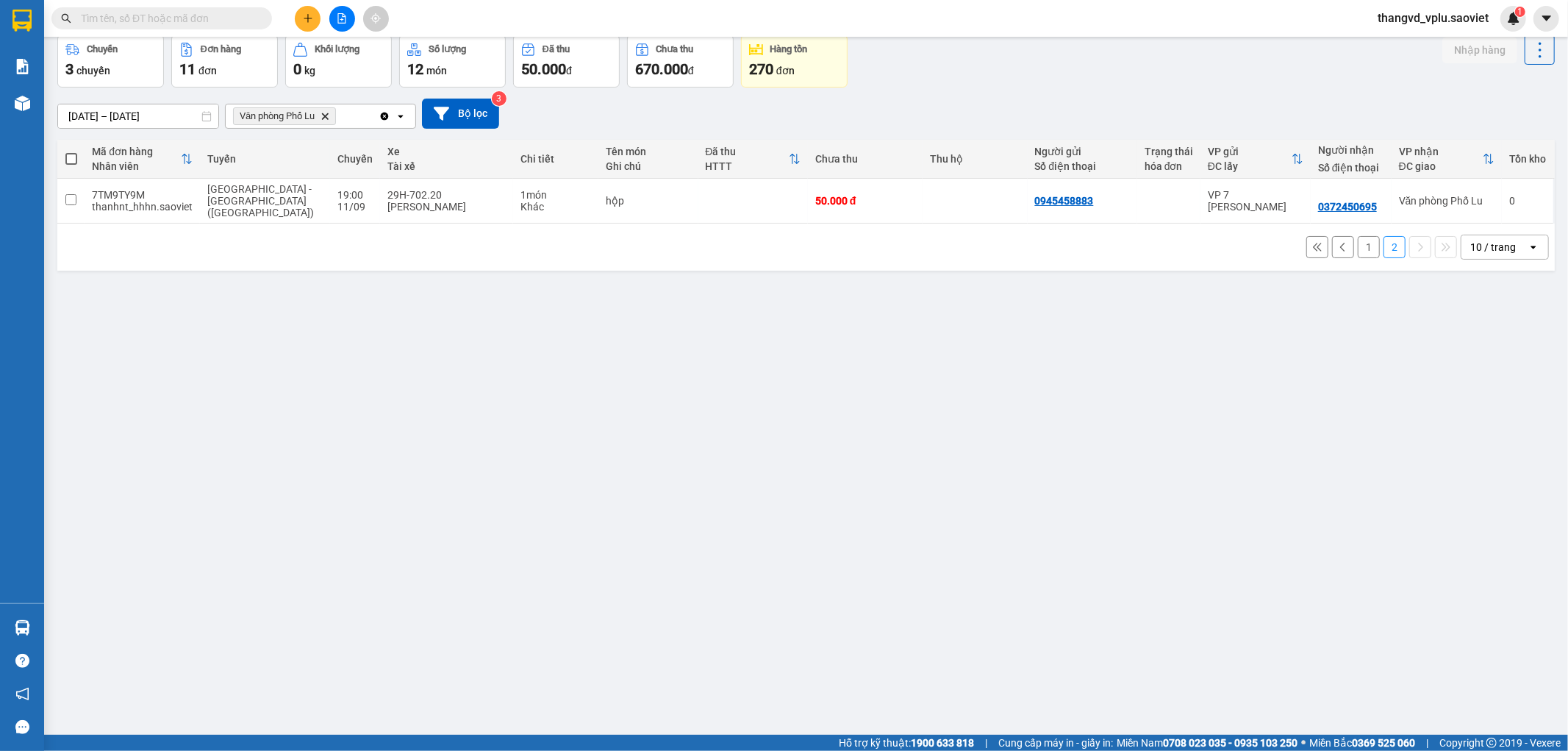
click at [1358, 239] on button "1" at bounding box center [1369, 247] width 22 height 22
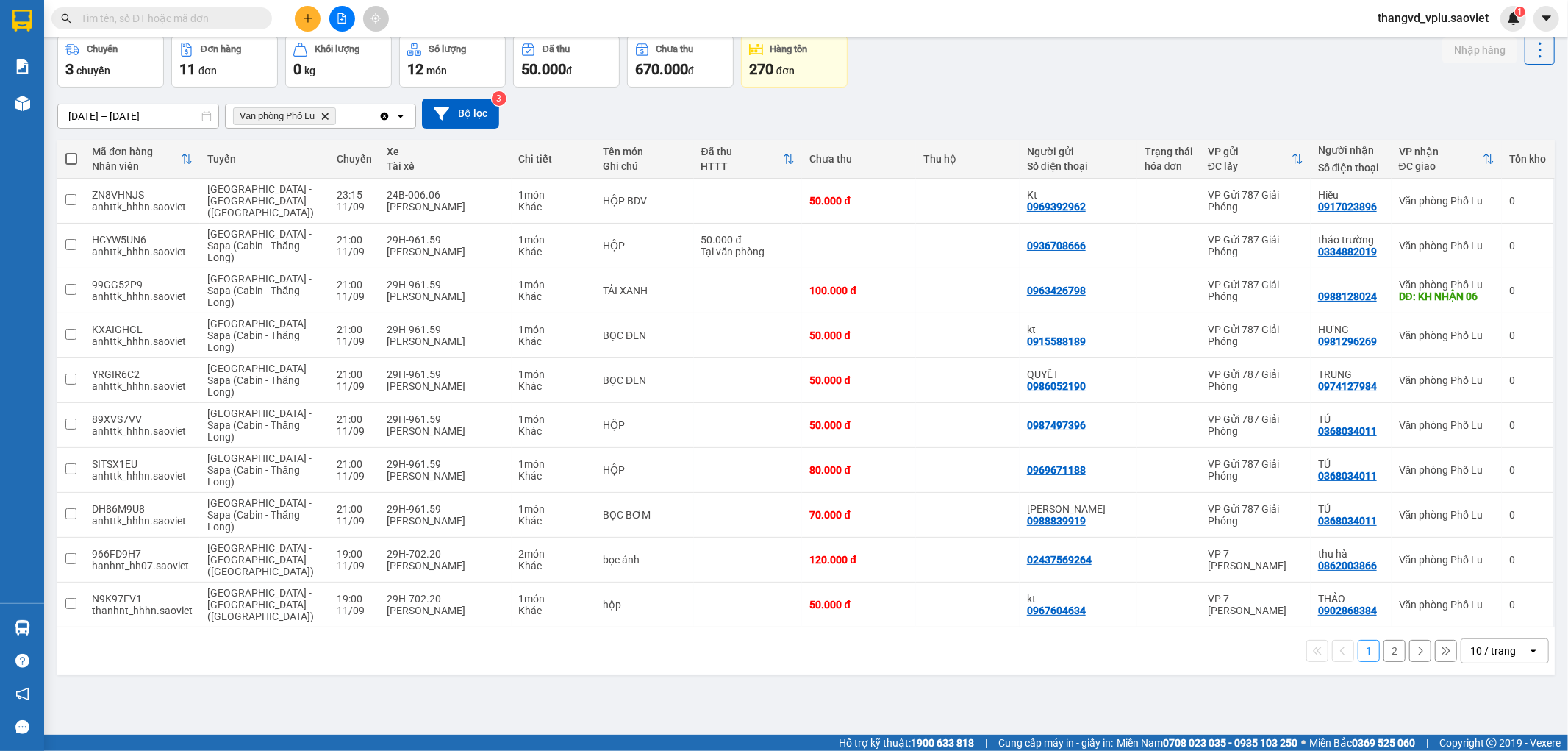
click at [1386, 640] on button "2" at bounding box center [1395, 651] width 22 height 22
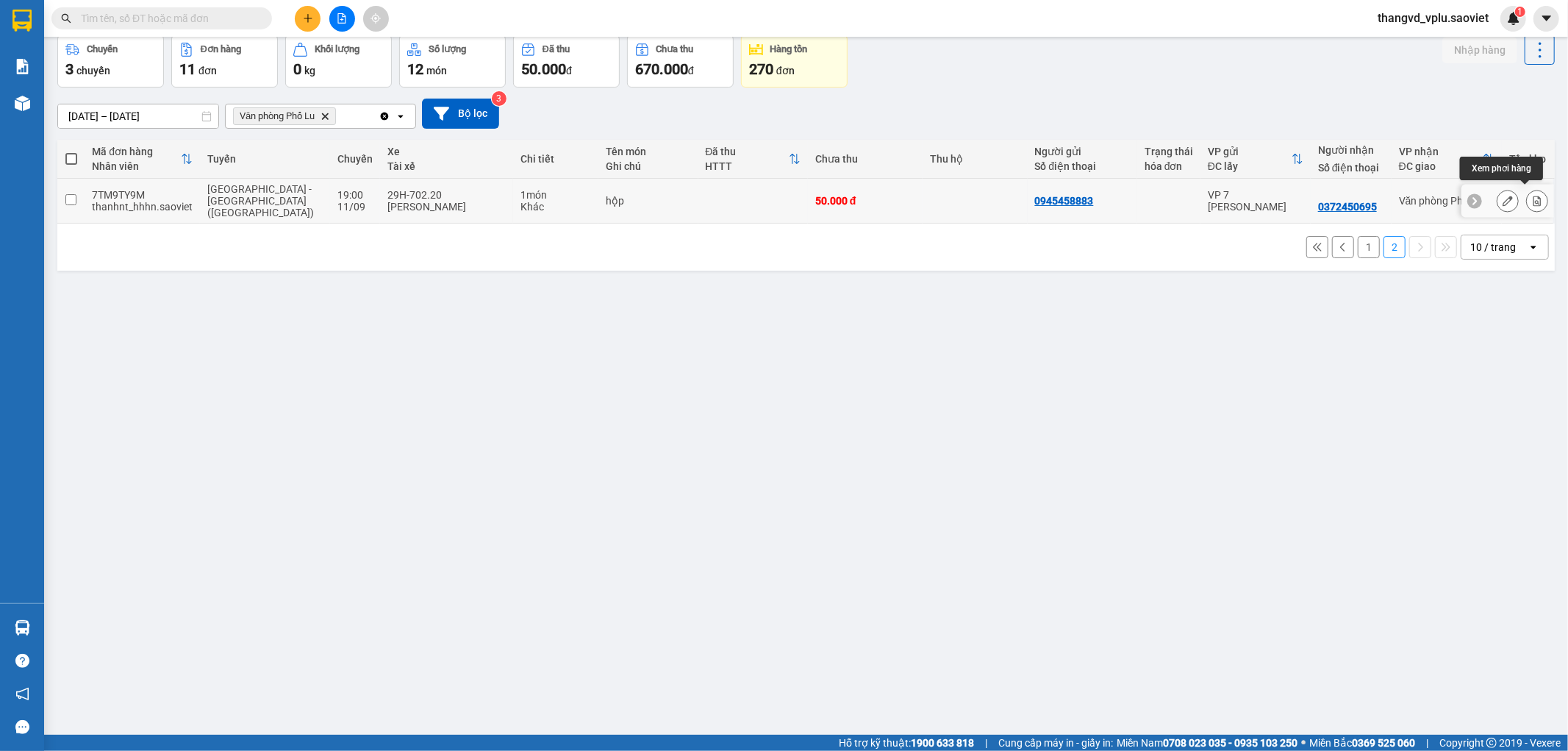
click at [1526, 195] on button at bounding box center [1536, 201] width 21 height 26
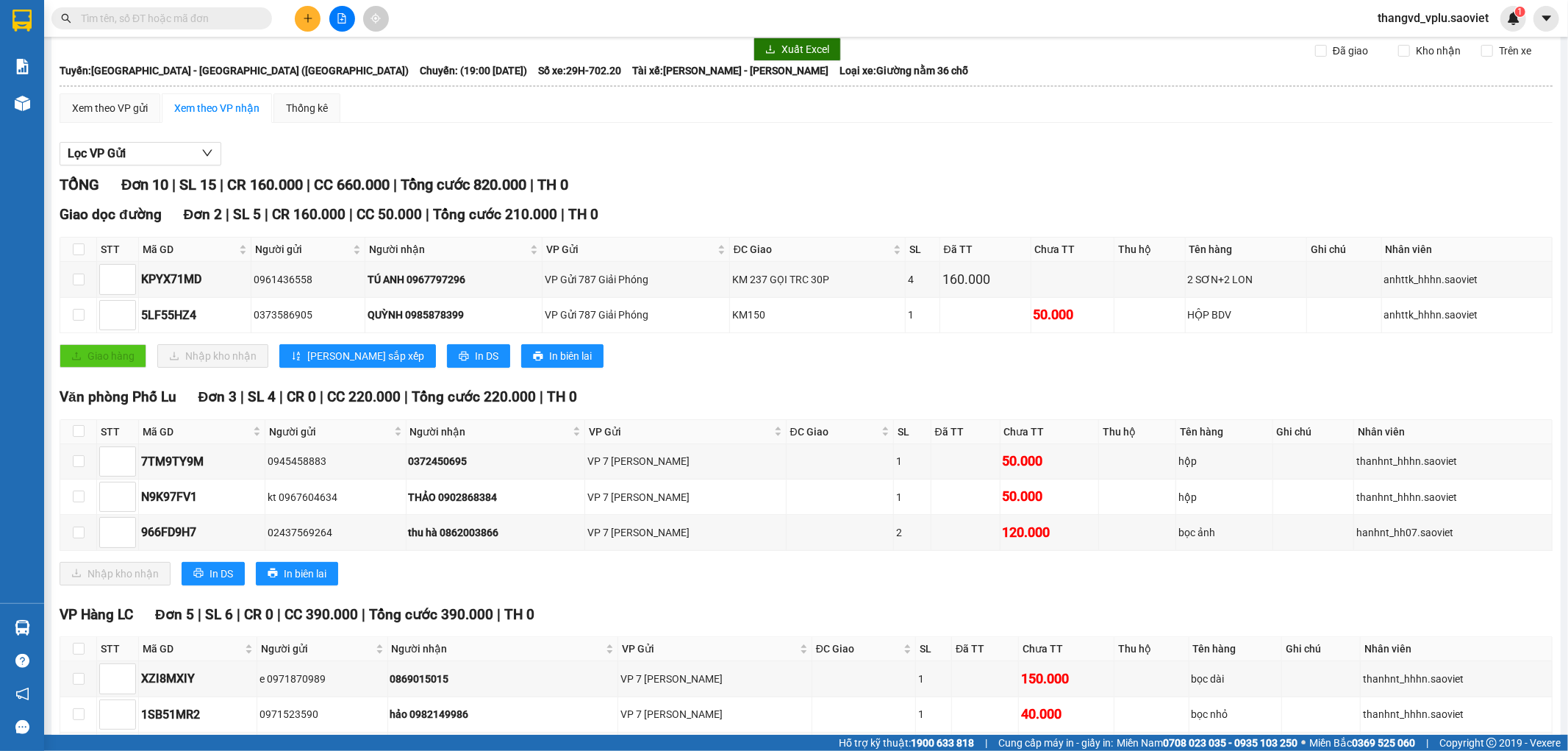
scroll to position [81, 0]
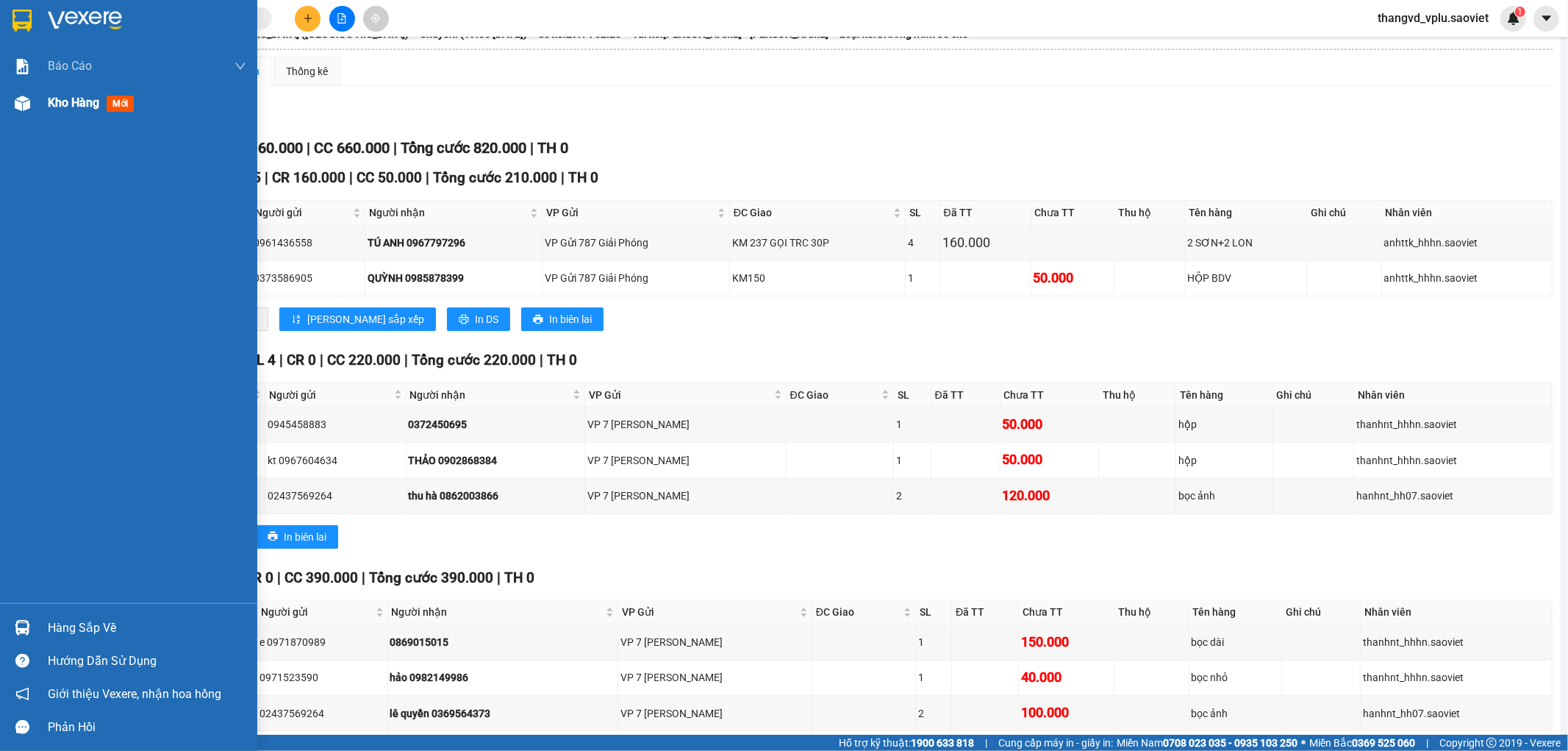
click at [89, 101] on span "Kho hàng" at bounding box center [73, 102] width 52 height 14
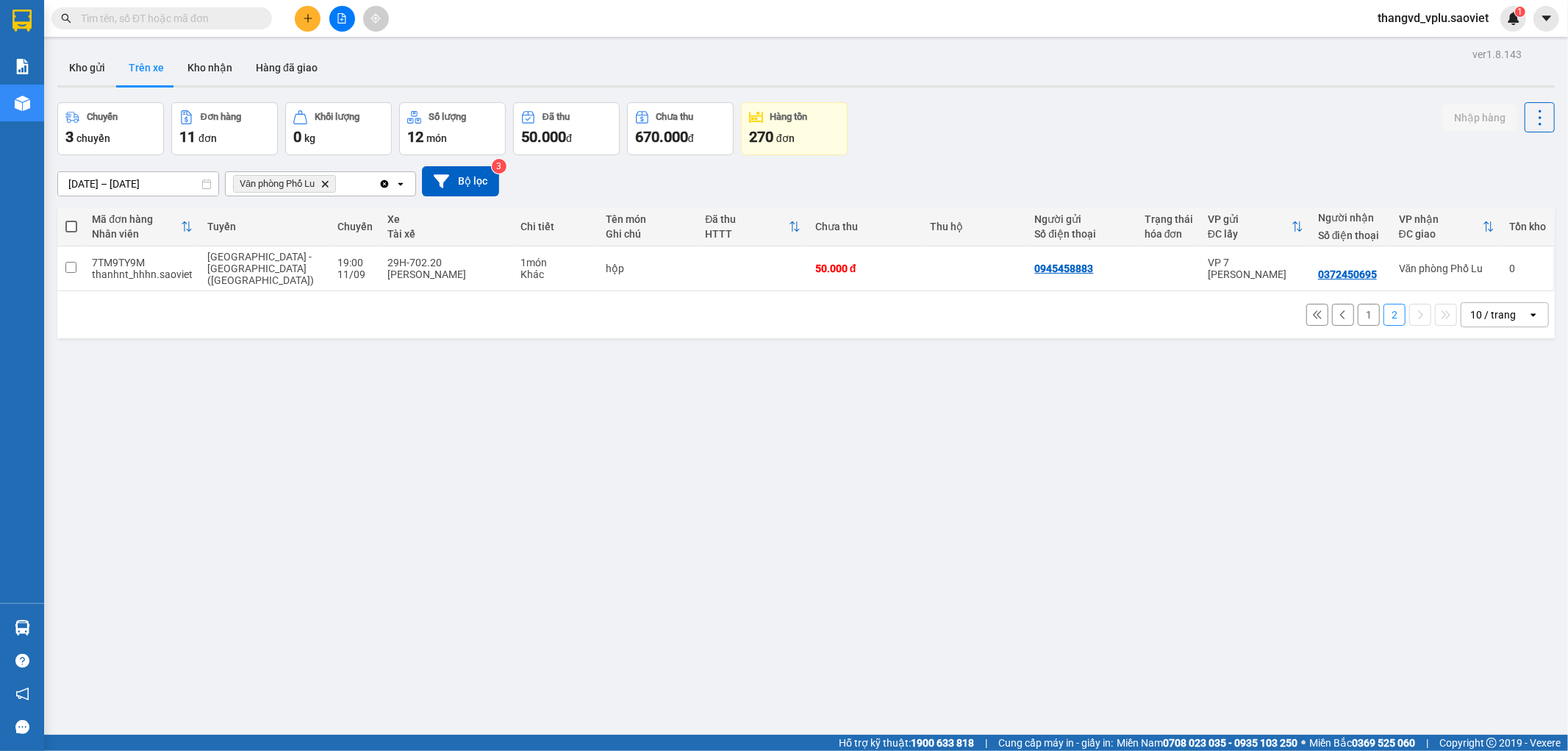
click at [1363, 303] on button "1" at bounding box center [1369, 314] width 22 height 22
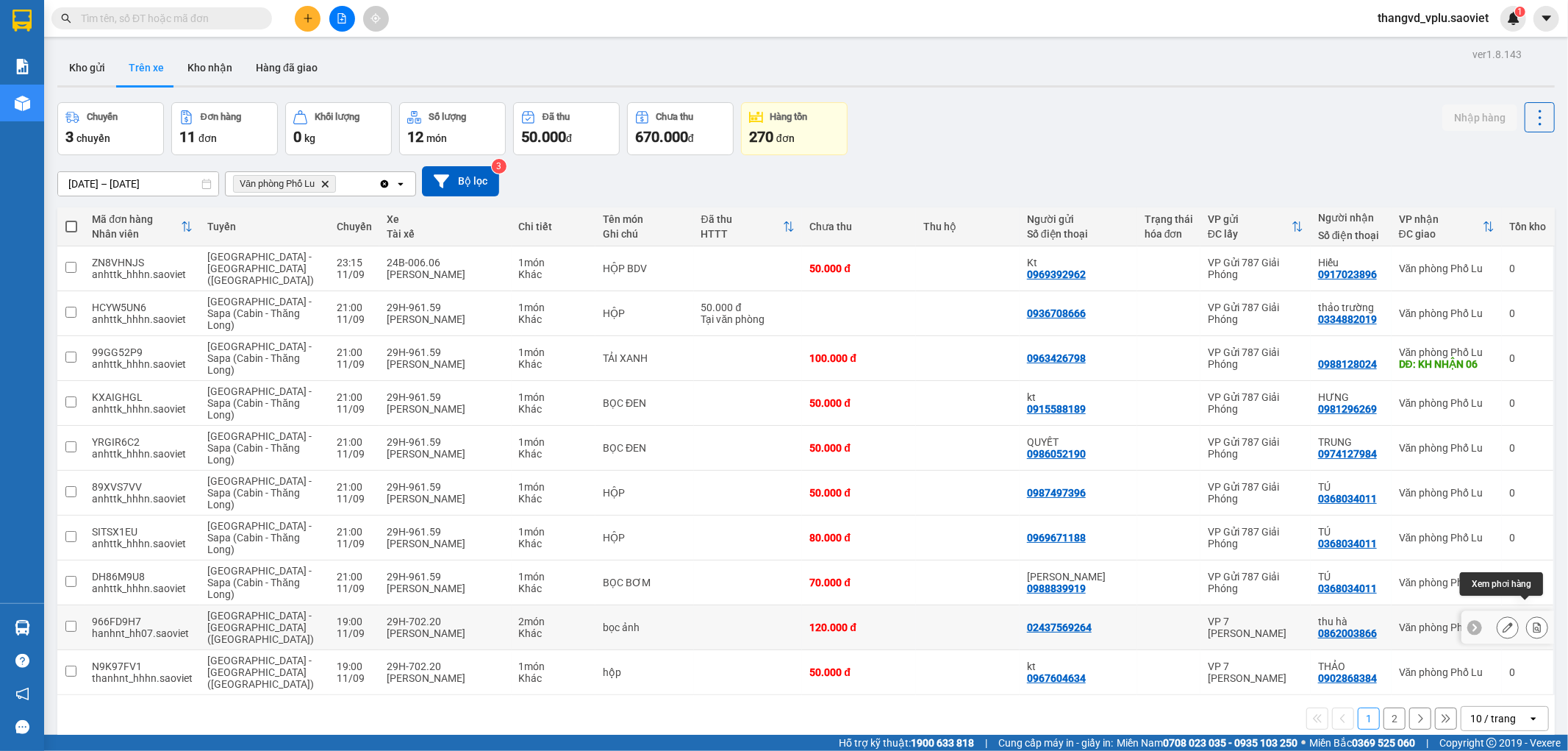
click at [1531, 622] on icon at bounding box center [1536, 627] width 10 height 10
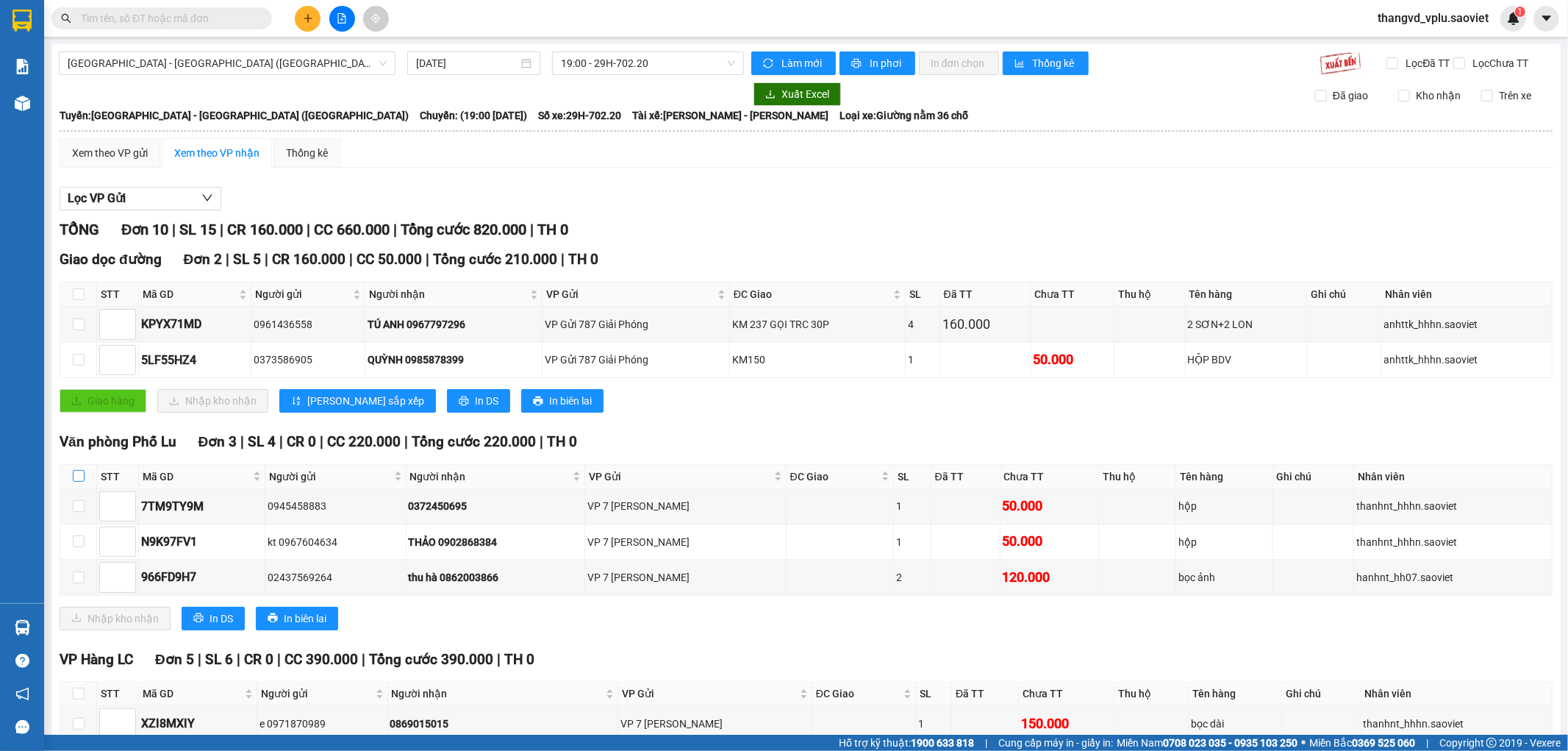
click at [75, 482] on input "checkbox" at bounding box center [78, 476] width 12 height 12
checkbox input "true"
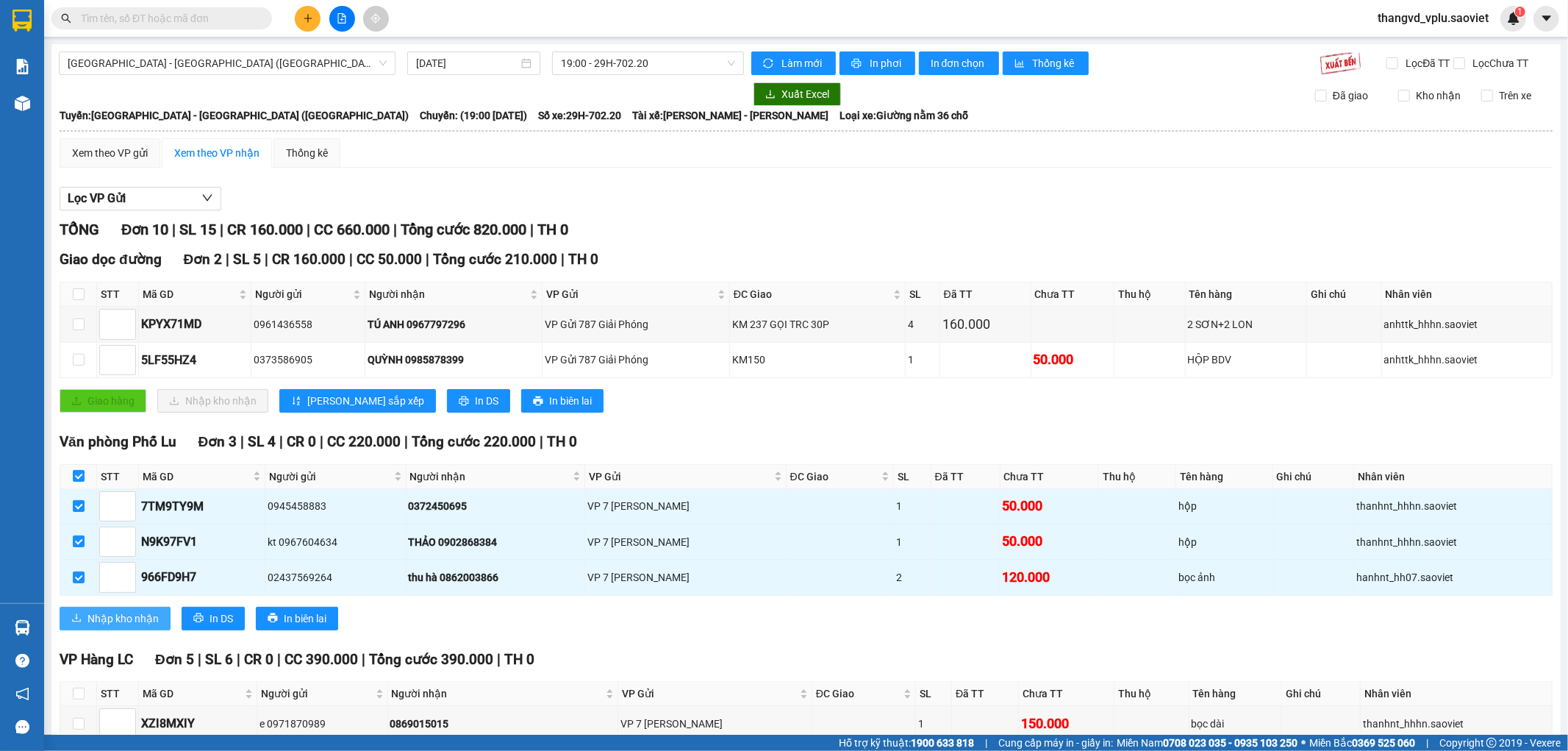
click at [137, 626] on span "Nhập kho nhận" at bounding box center [123, 618] width 71 height 16
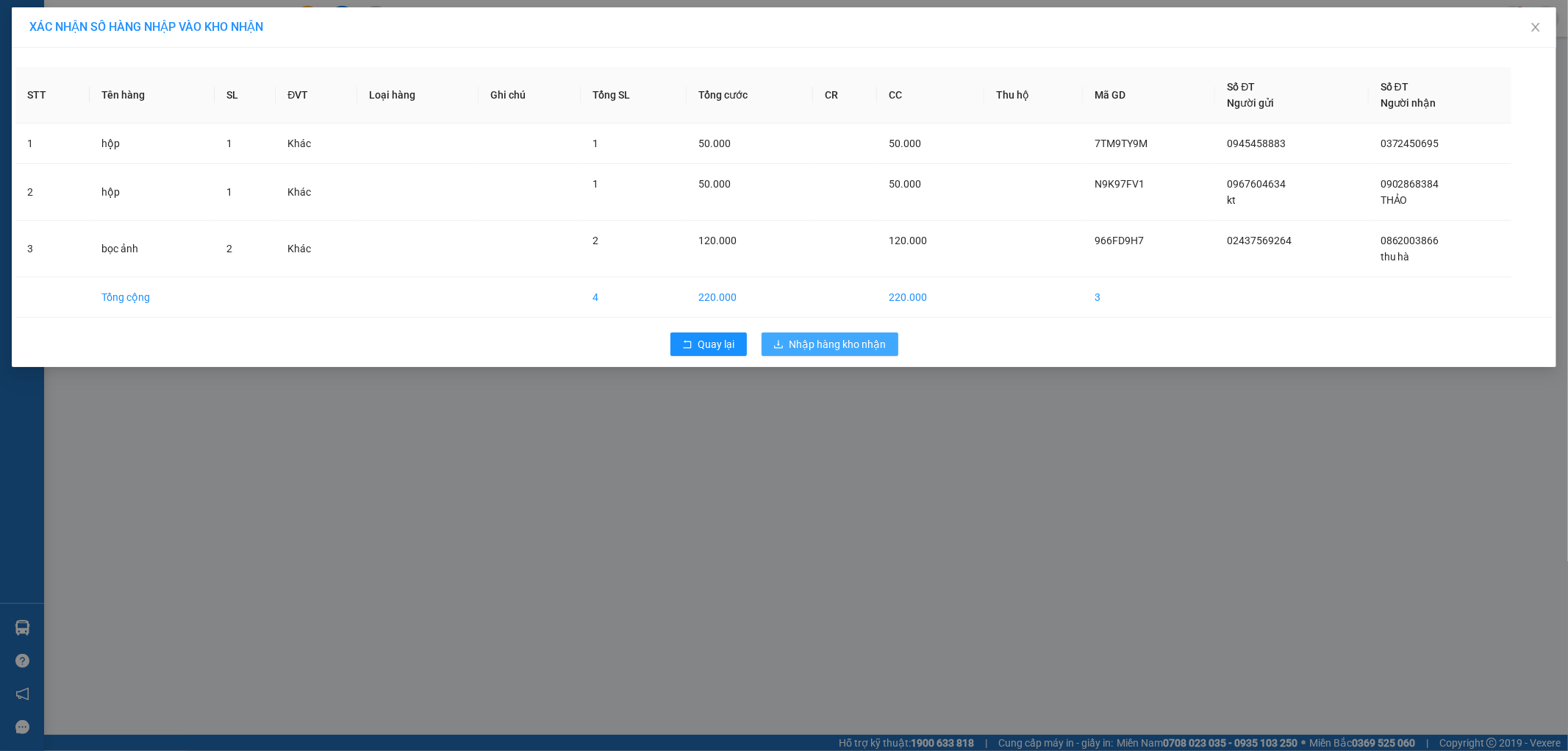
click at [868, 344] on span "Nhập hàng kho nhận" at bounding box center [838, 344] width 97 height 16
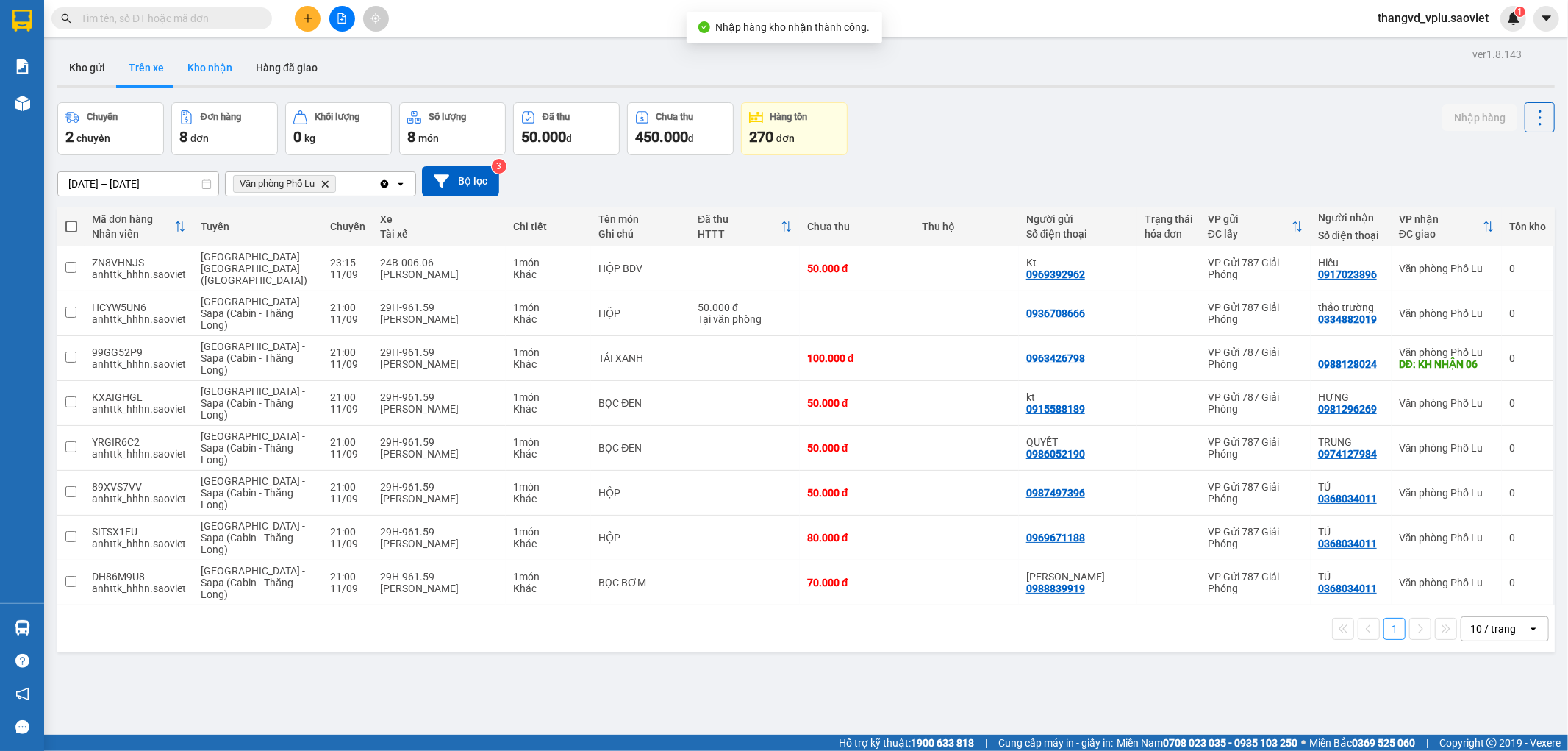
click at [210, 69] on button "Kho nhận" at bounding box center [209, 67] width 68 height 36
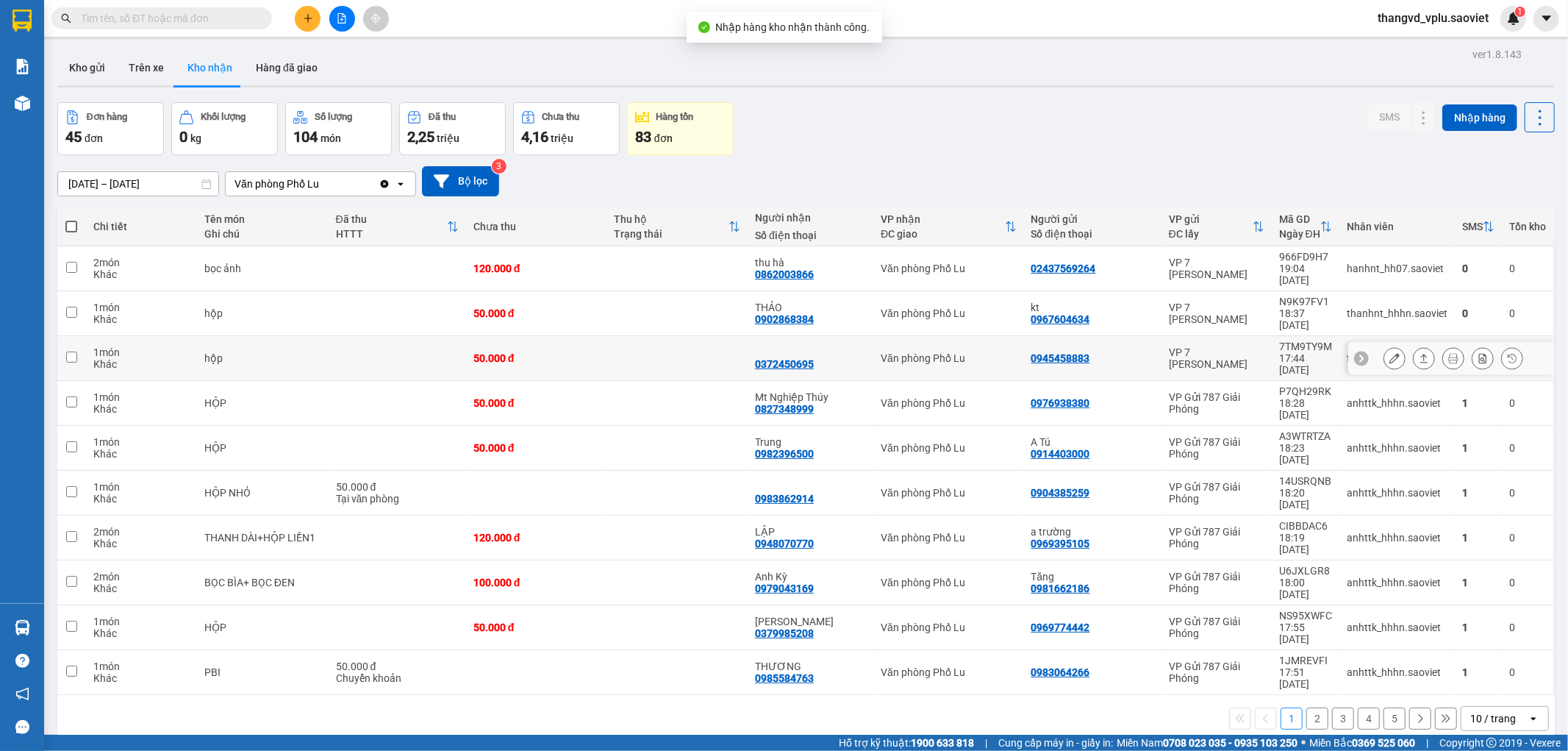
click at [537, 352] on div "50.000 đ" at bounding box center [537, 358] width 127 height 12
checkbox input "true"
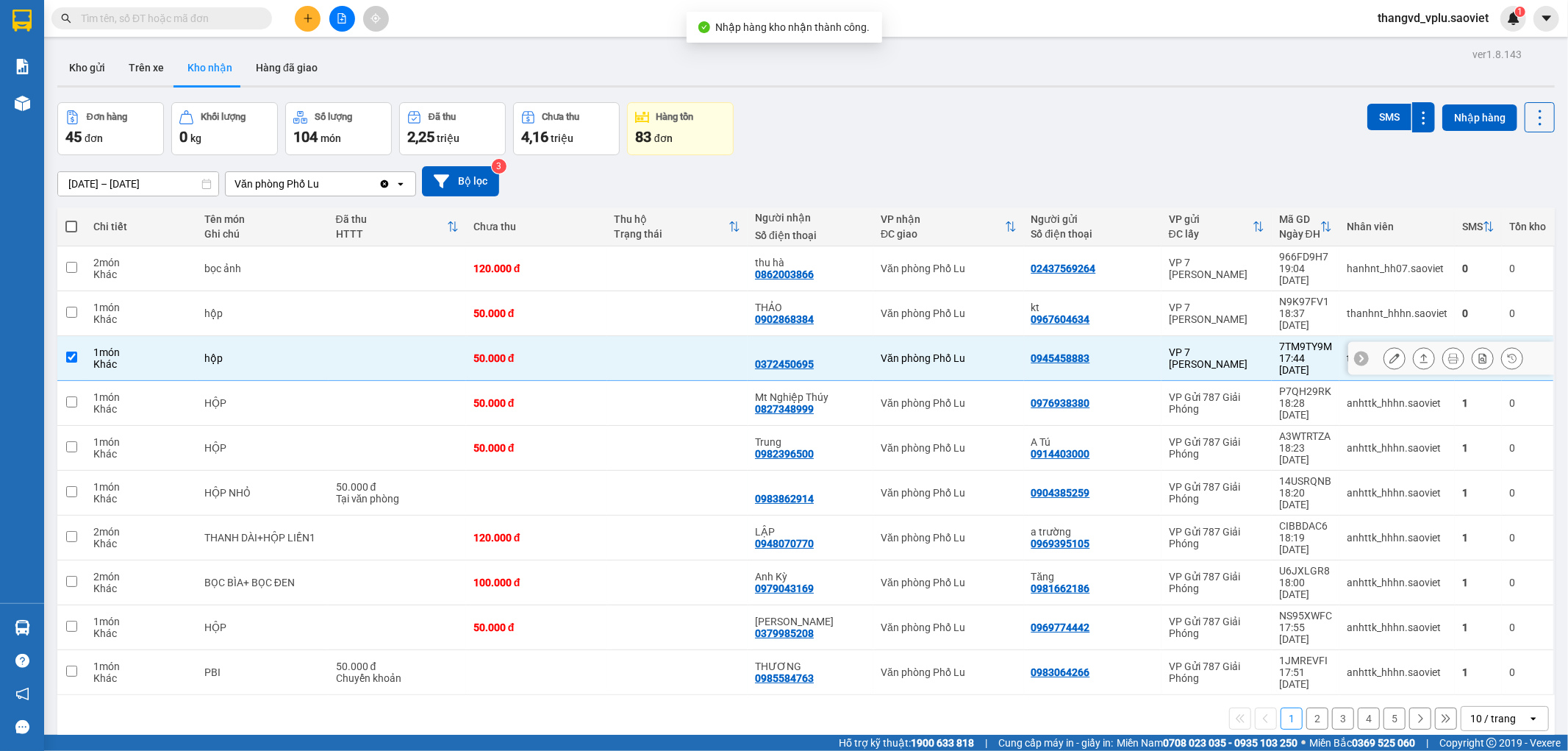
click at [540, 291] on td "50.000 đ" at bounding box center [536, 313] width 141 height 45
checkbox input "true"
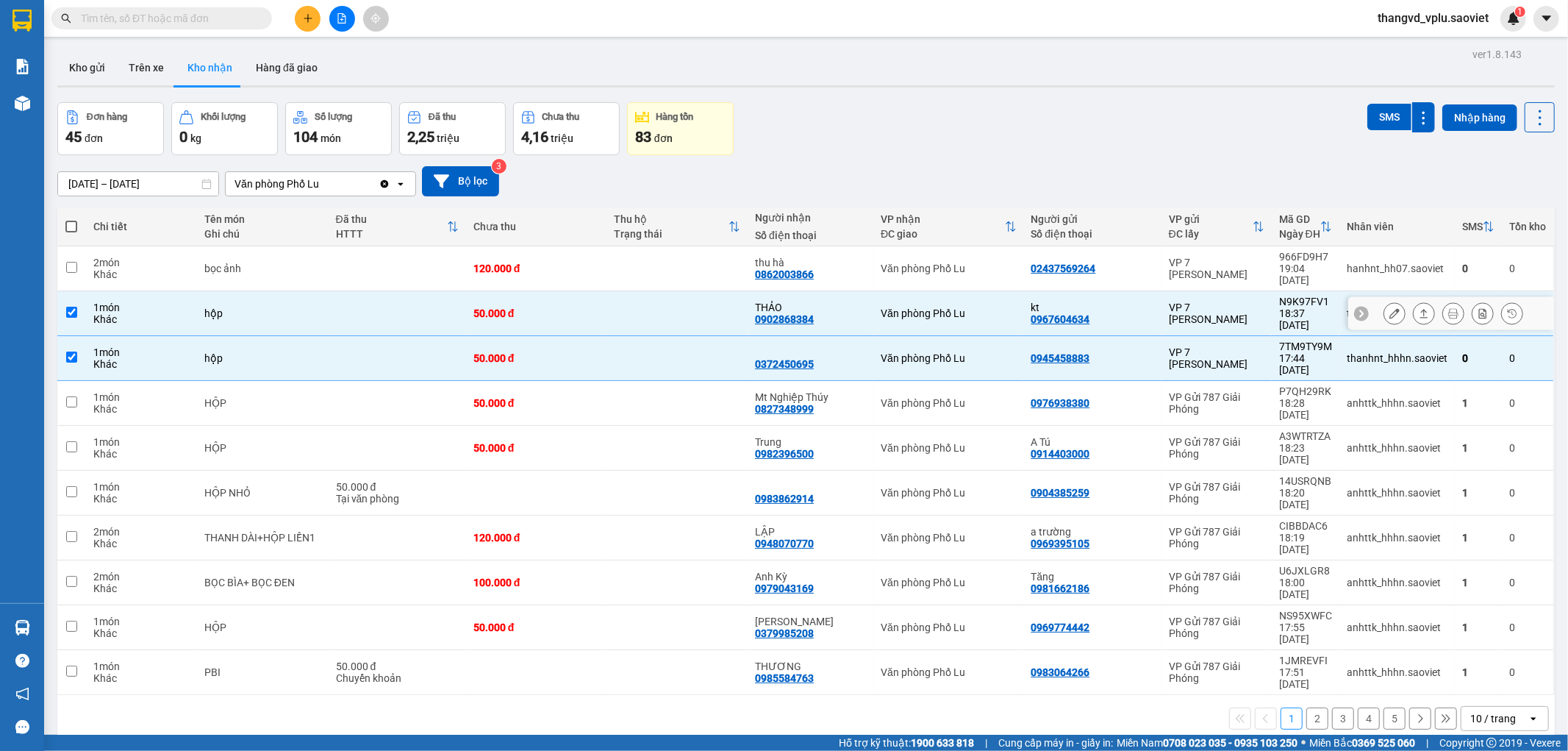
drag, startPoint x: 546, startPoint y: 264, endPoint x: 742, endPoint y: 207, distance: 204.1
click at [547, 263] on div "120.000 đ" at bounding box center [537, 268] width 127 height 12
checkbox input "true"
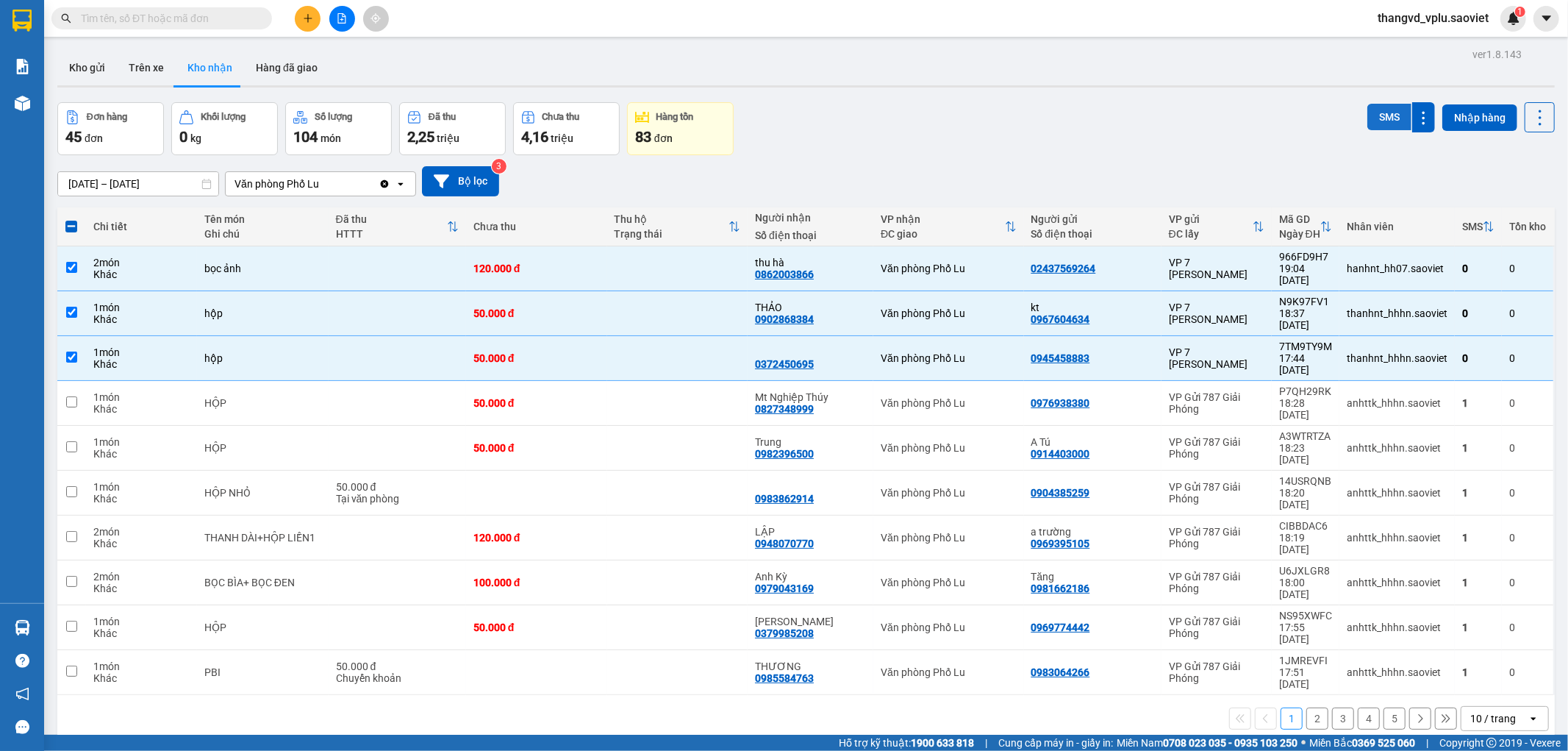
click at [1389, 109] on button "SMS" at bounding box center [1389, 117] width 45 height 27
click at [144, 62] on button "Trên xe" at bounding box center [146, 67] width 58 height 36
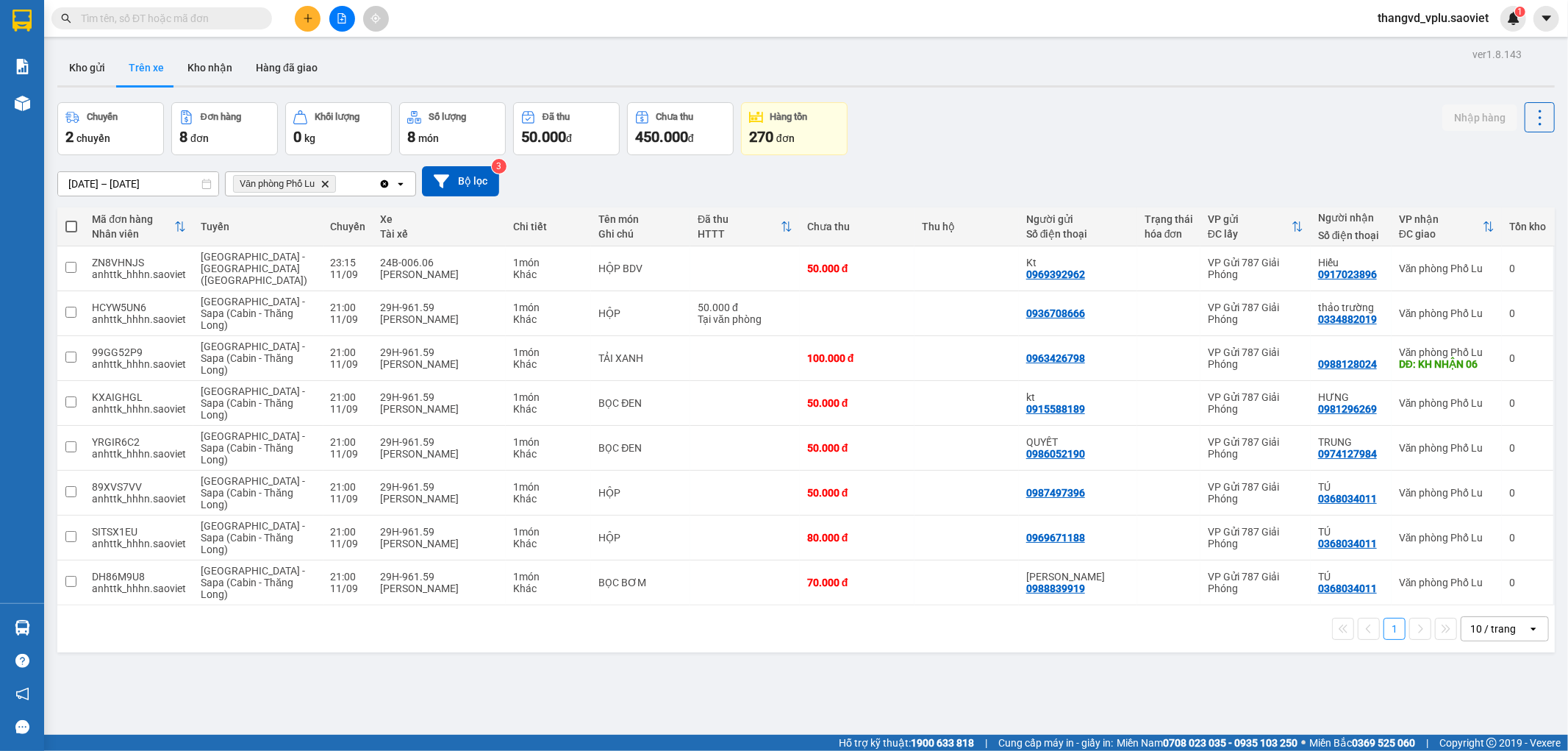
click at [238, 26] on input "text" at bounding box center [167, 18] width 173 height 16
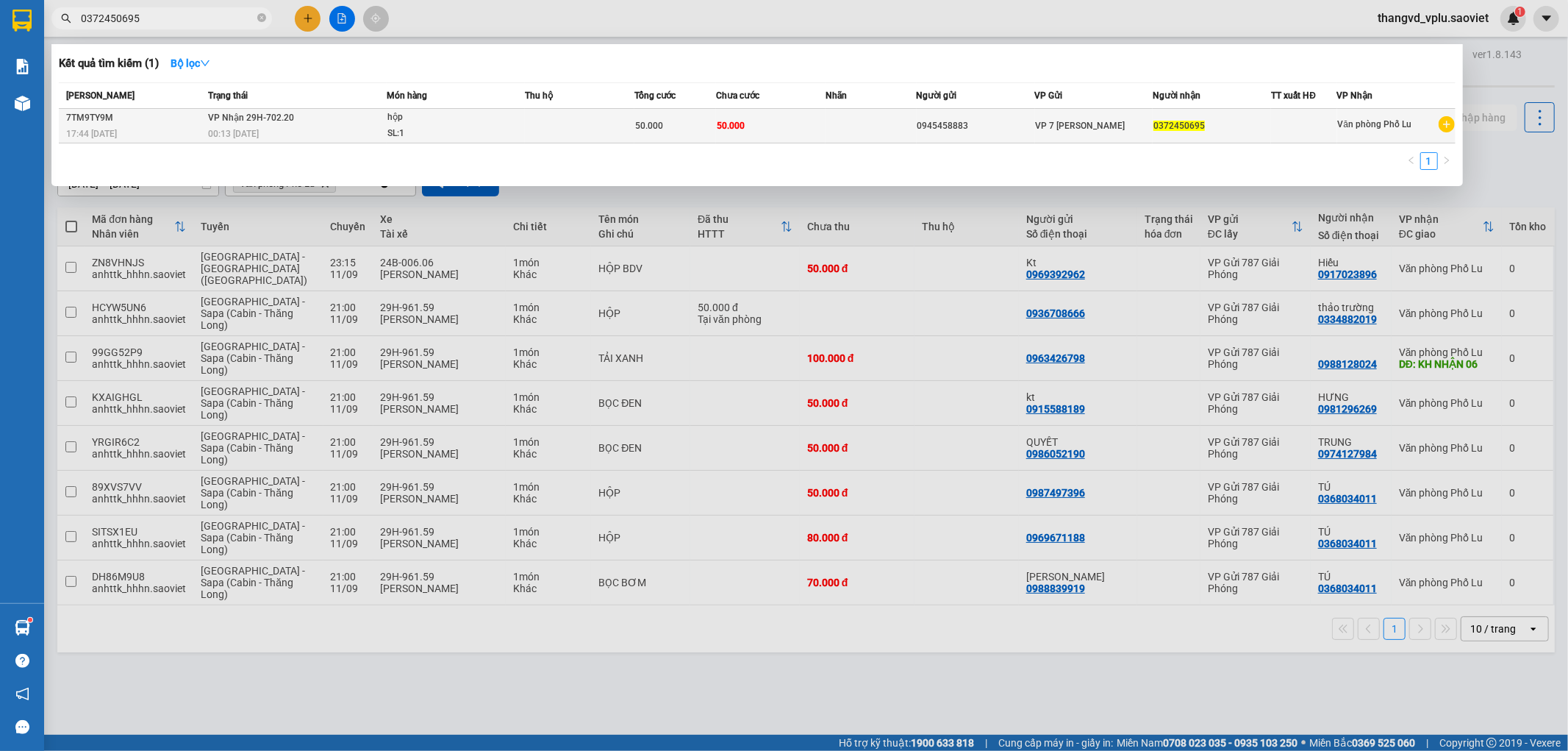
type input "0372450695"
click at [380, 133] on div "00:13 [DATE]" at bounding box center [297, 134] width 178 height 16
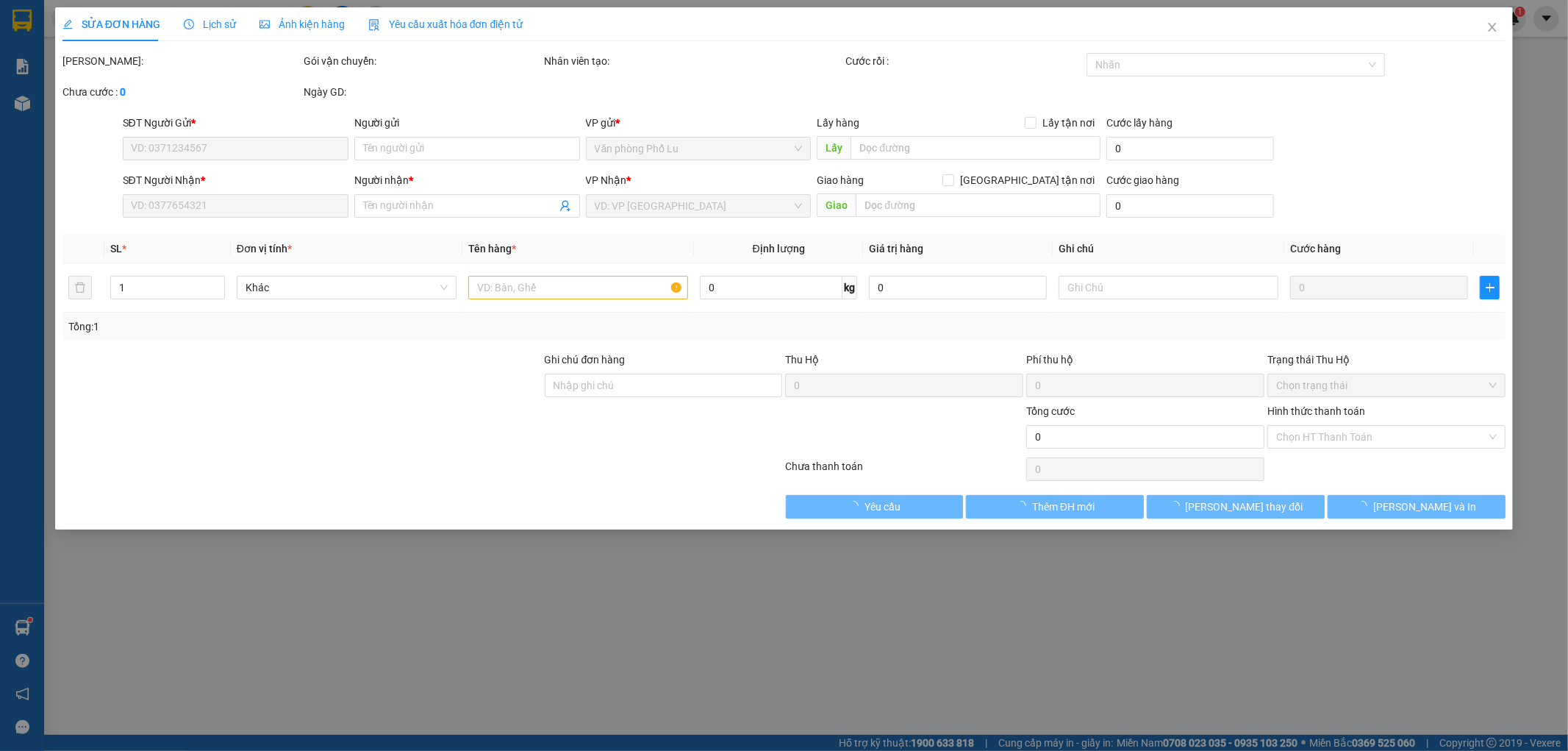
type input "0945458883"
type input "0372450695"
type input "50.000"
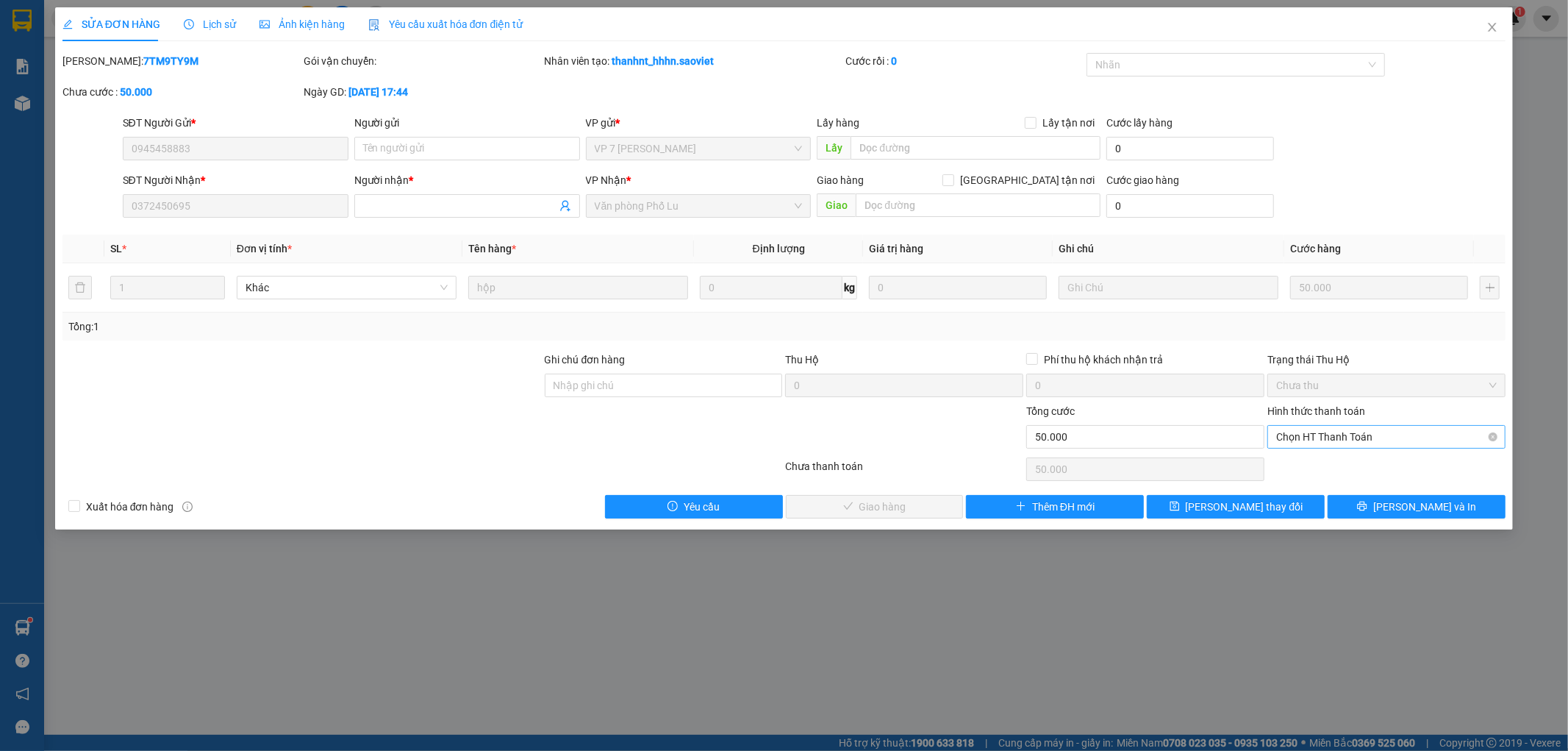
click at [1321, 430] on span "Chọn HT Thanh Toán" at bounding box center [1386, 437] width 221 height 22
click at [1317, 464] on div "Tại văn phòng" at bounding box center [1387, 466] width 221 height 16
type input "0"
click at [893, 500] on span "[PERSON_NAME] và Giao hàng" at bounding box center [884, 506] width 141 height 16
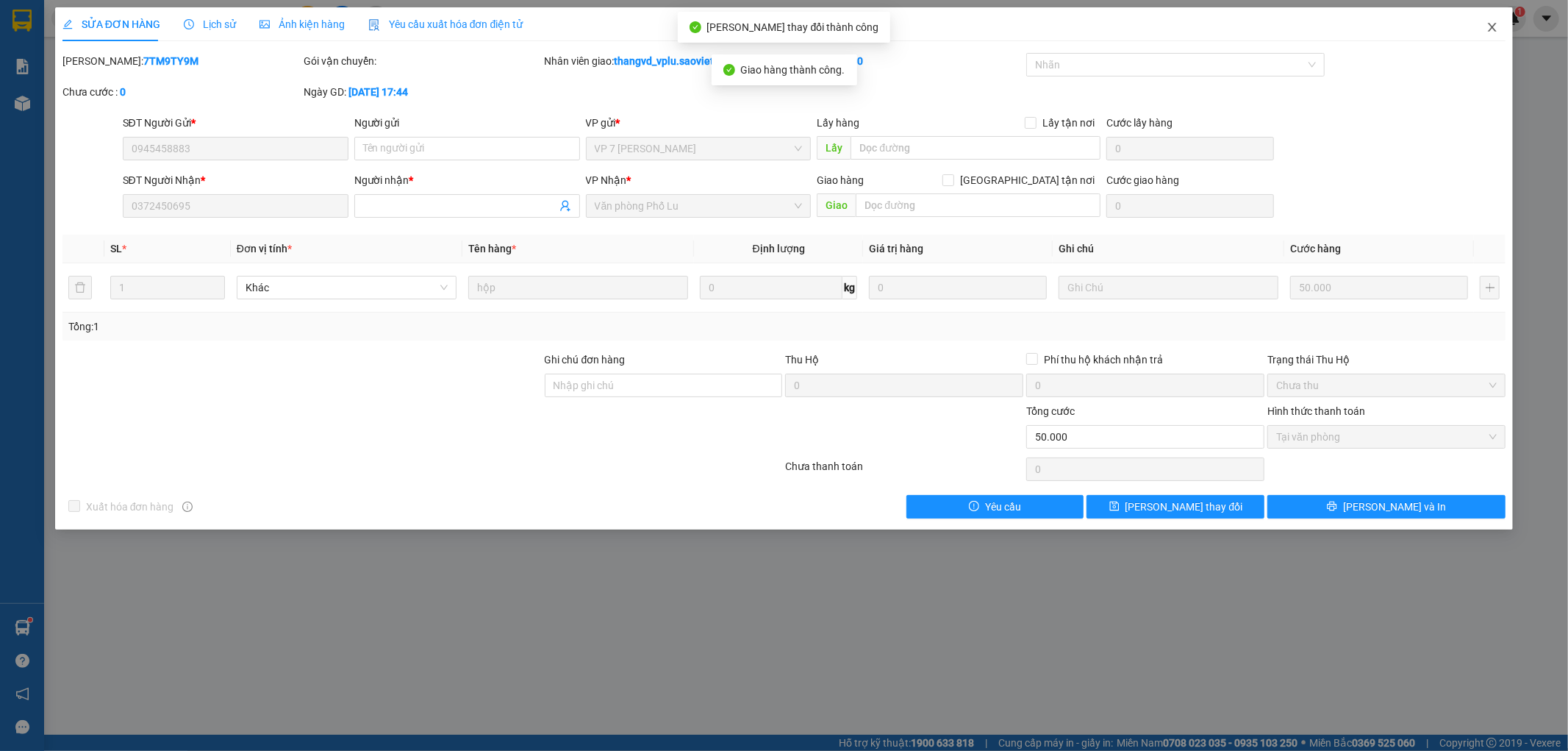
click at [1491, 31] on icon "close" at bounding box center [1492, 28] width 12 height 12
